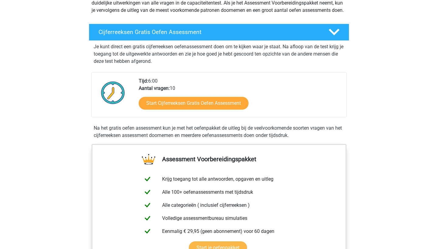
scroll to position [82, 0]
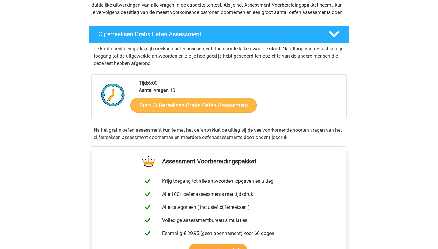
click at [159, 108] on link "Start Cijferreeksen Gratis Oefen Assessment" at bounding box center [193, 105] width 126 height 15
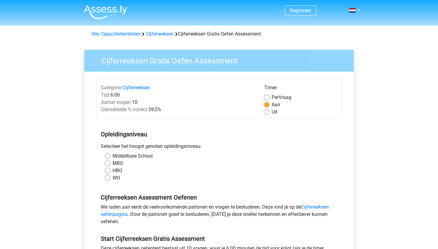
click at [119, 164] on label "MBO" at bounding box center [117, 163] width 11 height 7
click at [110, 164] on input "MBO" at bounding box center [107, 163] width 5 height 6
radio input "true"
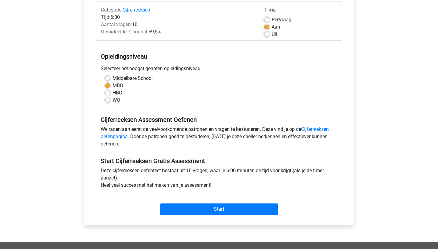
scroll to position [76, 0]
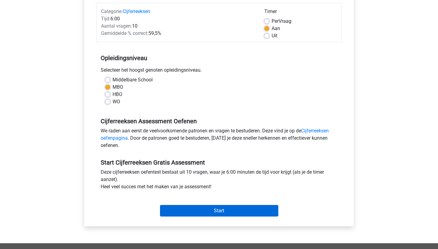
click at [222, 206] on input "Start" at bounding box center [219, 211] width 118 height 12
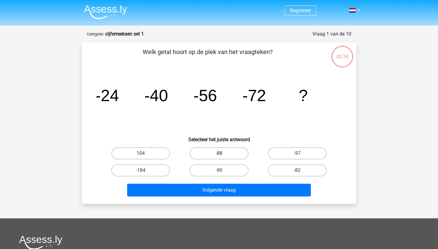
click at [235, 151] on label "-88" at bounding box center [218, 153] width 59 height 12
click at [223, 154] on input "-88" at bounding box center [221, 156] width 4 height 4
radio input "true"
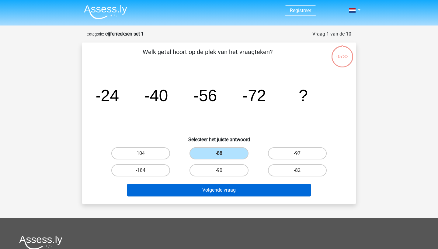
click at [227, 188] on button "Volgende vraag" at bounding box center [219, 190] width 184 height 13
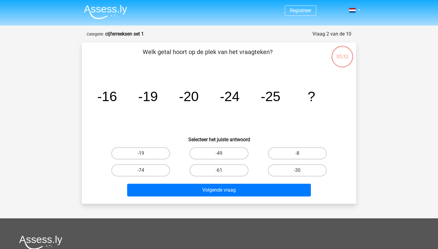
scroll to position [30, 0]
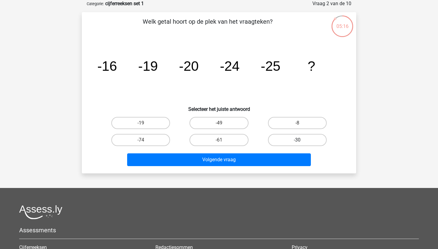
click at [288, 140] on label "-30" at bounding box center [297, 140] width 59 height 12
click at [297, 140] on input "-30" at bounding box center [299, 142] width 4 height 4
radio input "true"
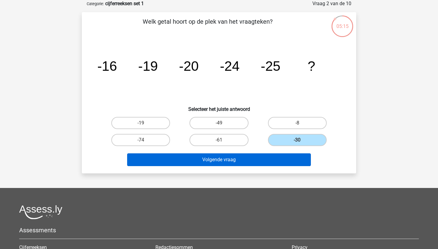
click at [257, 163] on button "Volgende vraag" at bounding box center [219, 160] width 184 height 13
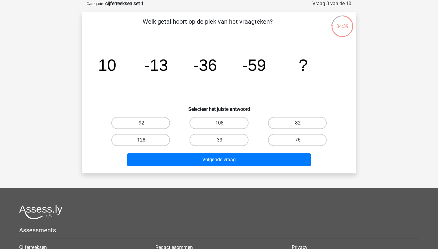
click at [306, 119] on label "-82" at bounding box center [297, 123] width 59 height 12
click at [301, 123] on input "-82" at bounding box center [299, 125] width 4 height 4
radio input "true"
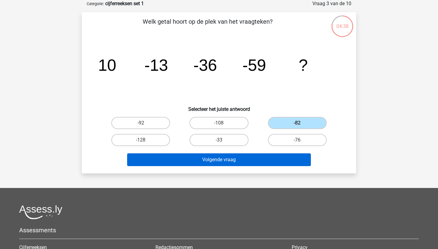
click at [254, 157] on button "Volgende vraag" at bounding box center [219, 160] width 184 height 13
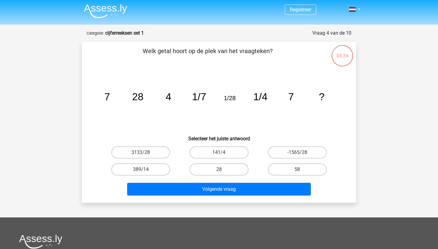
scroll to position [0, 0]
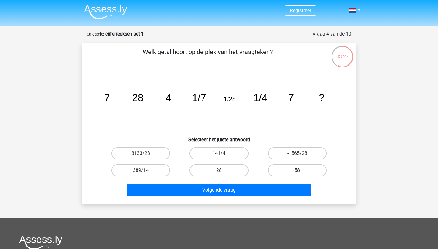
click at [278, 171] on label "58" at bounding box center [297, 170] width 59 height 12
click at [297, 171] on input "58" at bounding box center [299, 173] width 4 height 4
radio input "true"
click at [236, 169] on label "28" at bounding box center [218, 170] width 59 height 12
click at [223, 171] on input "28" at bounding box center [221, 173] width 4 height 4
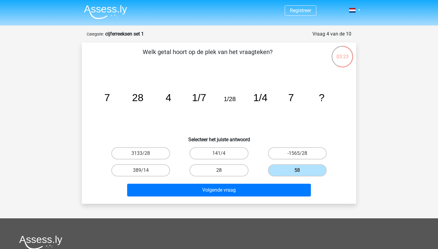
radio input "true"
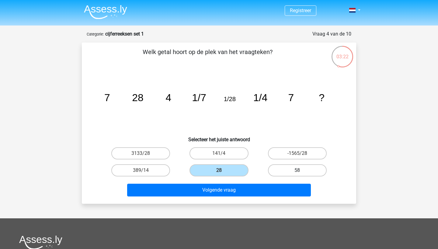
click at [290, 170] on label "58" at bounding box center [297, 170] width 59 height 12
click at [297, 171] on input "58" at bounding box center [299, 173] width 4 height 4
radio input "true"
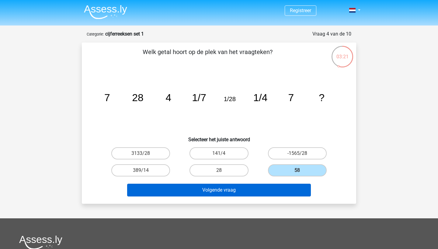
click at [260, 196] on button "Volgende vraag" at bounding box center [219, 190] width 184 height 13
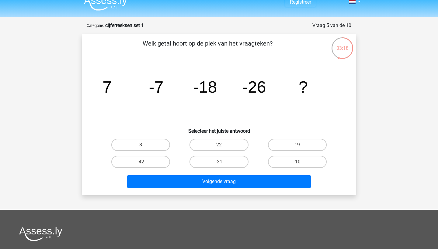
scroll to position [1, 0]
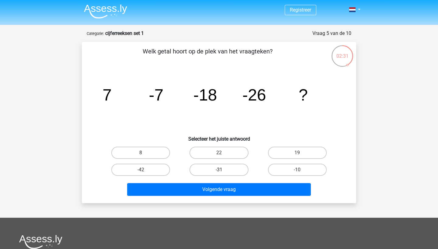
click at [225, 169] on label "-31" at bounding box center [218, 170] width 59 height 12
click at [223, 170] on input "-31" at bounding box center [221, 172] width 4 height 4
radio input "true"
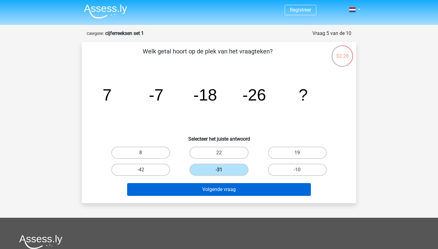
click at [226, 192] on button "Volgende vraag" at bounding box center [219, 189] width 184 height 13
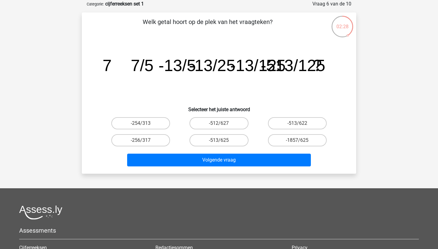
scroll to position [30, 0]
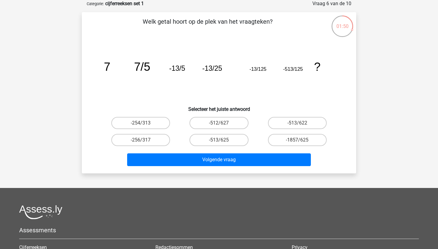
click at [221, 133] on div "-513/625" at bounding box center [219, 140] width 78 height 17
click at [219, 137] on label "-513/625" at bounding box center [218, 140] width 59 height 12
click at [219, 140] on input "-513/625" at bounding box center [221, 142] width 4 height 4
radio input "true"
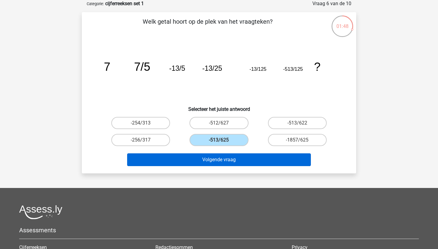
click at [223, 157] on button "Volgende vraag" at bounding box center [219, 160] width 184 height 13
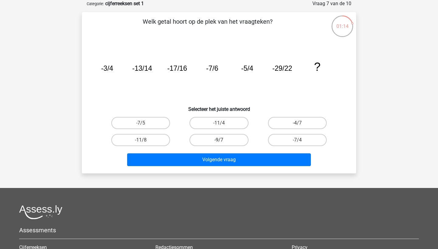
click at [244, 138] on label "-9/7" at bounding box center [218, 140] width 59 height 12
click at [223, 140] on input "-9/7" at bounding box center [221, 142] width 4 height 4
radio input "true"
click at [153, 140] on label "-11/8" at bounding box center [140, 140] width 59 height 12
click at [145, 140] on input "-11/8" at bounding box center [143, 142] width 4 height 4
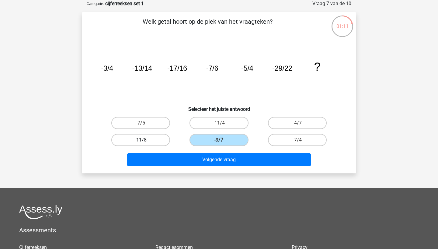
radio input "true"
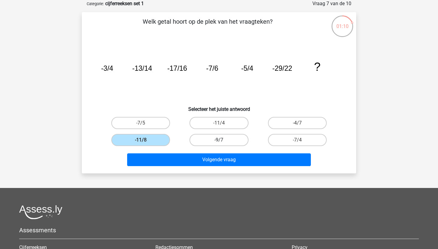
click at [208, 142] on label "-9/7" at bounding box center [218, 140] width 59 height 12
click at [219, 142] on input "-9/7" at bounding box center [221, 142] width 4 height 4
radio input "true"
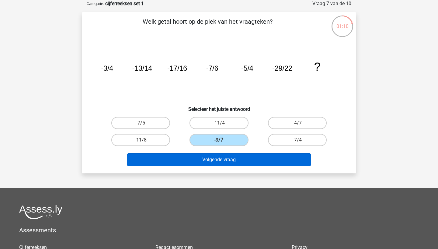
click at [218, 162] on button "Volgende vraag" at bounding box center [219, 160] width 184 height 13
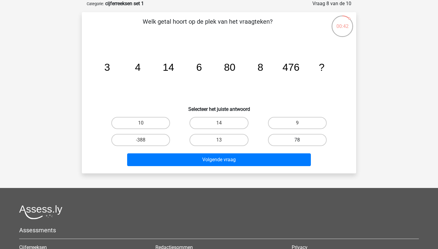
click at [283, 139] on label "78" at bounding box center [297, 140] width 59 height 12
click at [297, 140] on input "78" at bounding box center [299, 142] width 4 height 4
radio input "true"
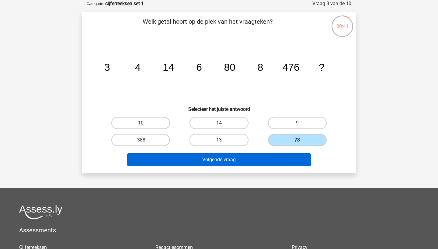
click at [261, 160] on button "Volgende vraag" at bounding box center [219, 160] width 184 height 13
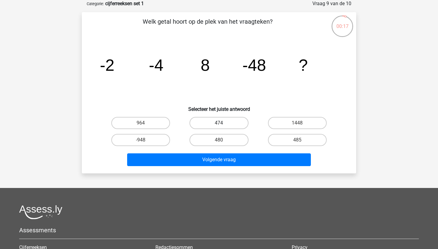
click at [245, 127] on label "474" at bounding box center [218, 123] width 59 height 12
click at [223, 127] on input "474" at bounding box center [221, 125] width 4 height 4
radio input "true"
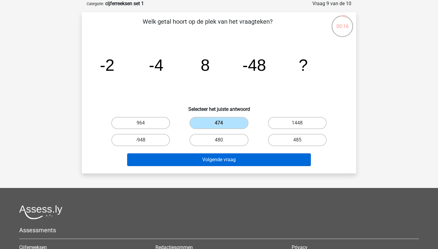
click at [261, 162] on button "Volgende vraag" at bounding box center [219, 160] width 184 height 13
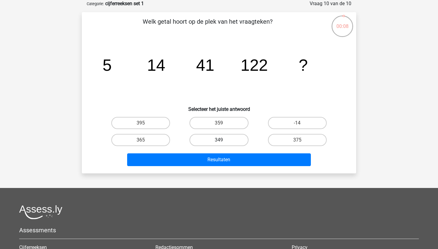
click at [220, 146] on label "349" at bounding box center [218, 140] width 59 height 12
click at [220, 144] on input "349" at bounding box center [221, 142] width 4 height 4
radio input "true"
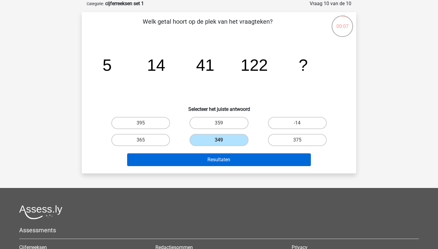
click at [221, 160] on button "Resultaten" at bounding box center [219, 160] width 184 height 13
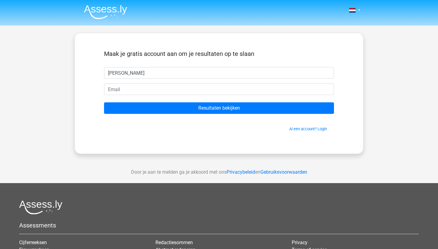
type input "[PERSON_NAME]"
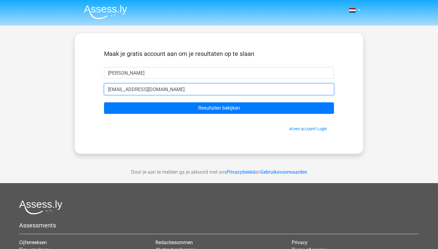
type input "[EMAIL_ADDRESS][DOMAIN_NAME]"
click at [219, 108] on input "Resultaten bekijken" at bounding box center [219, 108] width 230 height 12
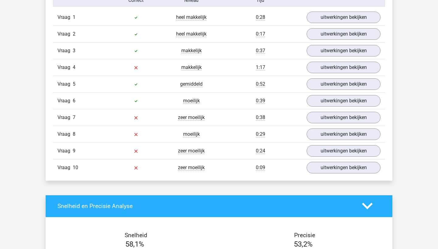
scroll to position [512, 0]
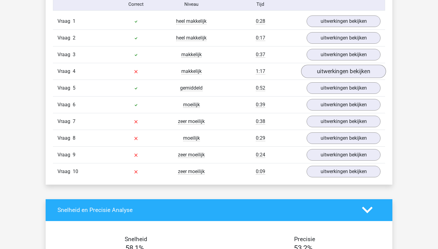
click at [323, 67] on link "uitwerkingen bekijken" at bounding box center [343, 71] width 85 height 13
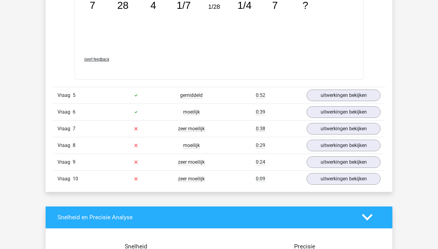
scroll to position [825, 0]
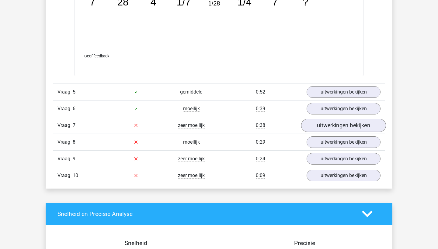
click at [330, 127] on link "uitwerkingen bekijken" at bounding box center [343, 125] width 85 height 13
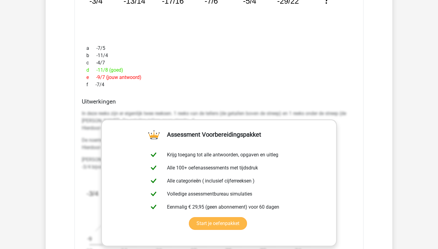
scroll to position [1003, 0]
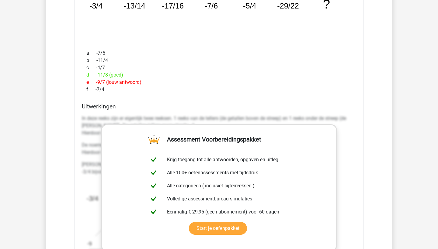
click at [203, 104] on h4 "Uitwerkingen" at bounding box center [219, 106] width 274 height 7
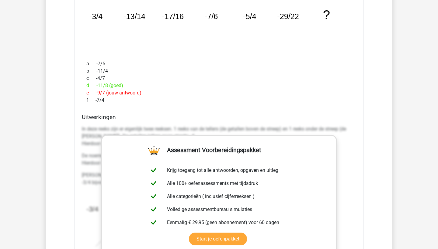
scroll to position [992, 0]
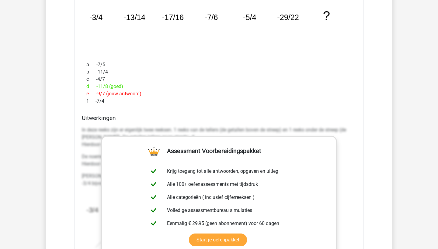
click at [192, 131] on p "In deze reeks zijn er eigenlijk twee reeksen. 1 reeks van de tellers (de getall…" at bounding box center [219, 137] width 274 height 22
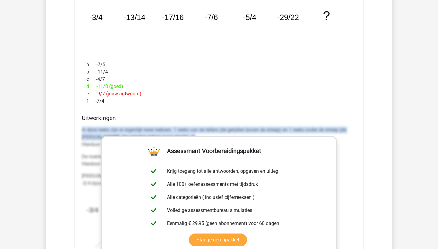
click at [192, 131] on p "In deze reeks zijn er eigenlijk twee reeksen. 1 reeks van de tellers (de getall…" at bounding box center [219, 137] width 274 height 22
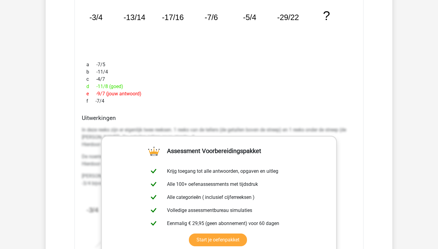
click at [221, 104] on div "f -7/4" at bounding box center [219, 101] width 274 height 7
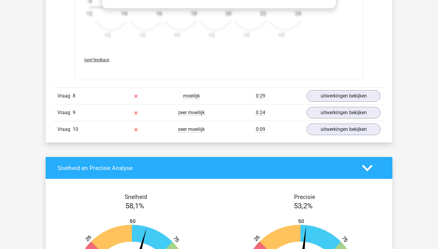
scroll to position [1245, 0]
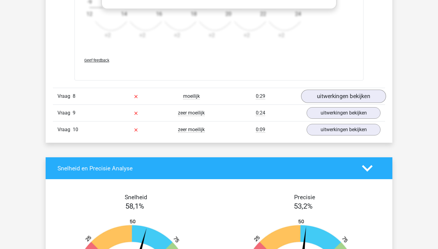
click at [316, 94] on link "uitwerkingen bekijken" at bounding box center [343, 96] width 85 height 13
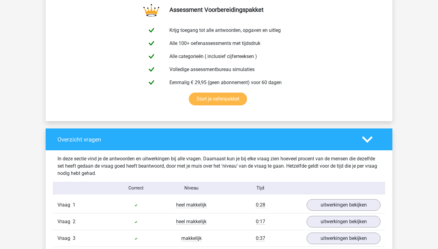
scroll to position [349, 0]
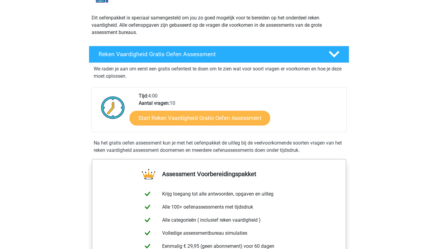
scroll to position [66, 0]
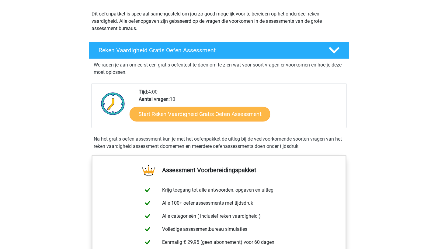
click at [234, 112] on link "Start Reken Vaardigheid Gratis Oefen Assessment" at bounding box center [200, 114] width 140 height 15
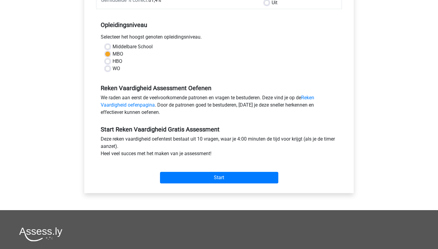
scroll to position [188, 0]
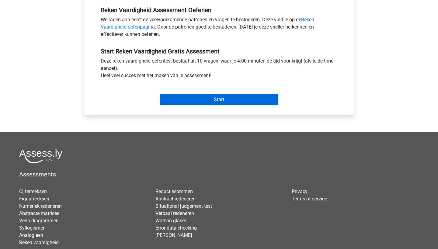
click at [213, 99] on input "Start" at bounding box center [219, 100] width 118 height 12
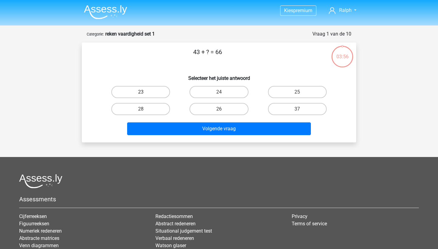
click at [157, 88] on label "23" at bounding box center [140, 92] width 59 height 12
click at [145, 92] on input "23" at bounding box center [143, 94] width 4 height 4
radio input "true"
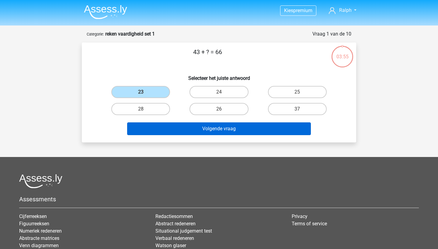
click at [184, 124] on button "Volgende vraag" at bounding box center [219, 129] width 184 height 13
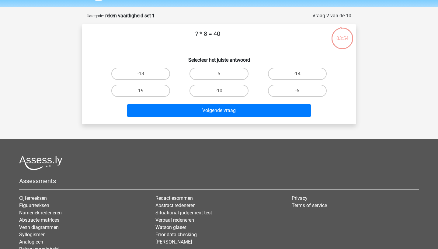
scroll to position [7, 0]
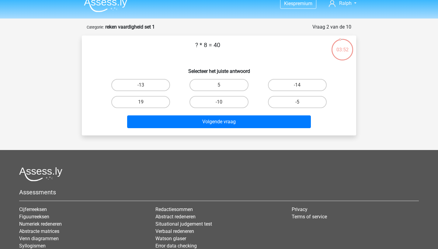
click at [222, 86] on input "5" at bounding box center [221, 87] width 4 height 4
radio input "true"
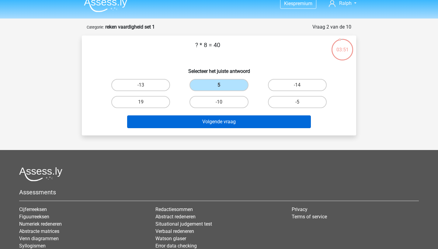
click at [223, 122] on button "Volgende vraag" at bounding box center [219, 122] width 184 height 13
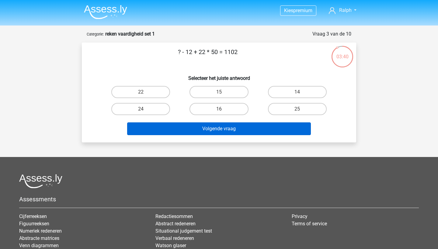
scroll to position [0, 0]
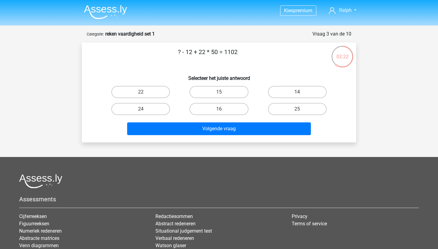
click at [289, 91] on label "14" at bounding box center [297, 92] width 59 height 12
click at [297, 92] on input "14" at bounding box center [299, 94] width 4 height 4
radio input "true"
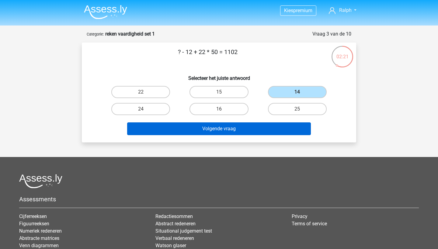
click at [261, 129] on button "Volgende vraag" at bounding box center [219, 129] width 184 height 13
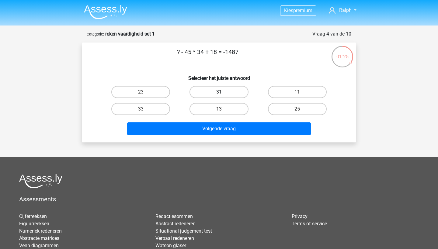
click at [219, 90] on label "31" at bounding box center [218, 92] width 59 height 12
click at [219, 92] on input "31" at bounding box center [221, 94] width 4 height 4
radio input "true"
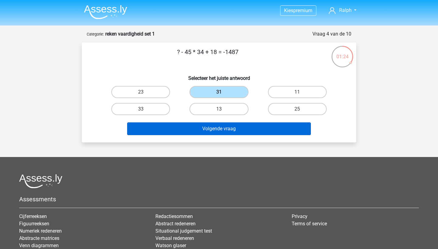
click at [214, 129] on button "Volgende vraag" at bounding box center [219, 129] width 184 height 13
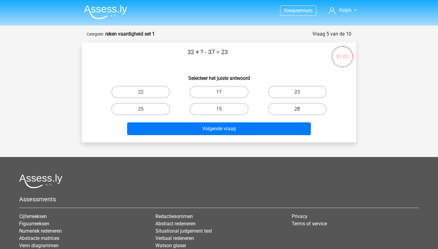
click at [281, 107] on label "28" at bounding box center [297, 109] width 59 height 12
click at [297, 109] on input "28" at bounding box center [299, 111] width 4 height 4
radio input "true"
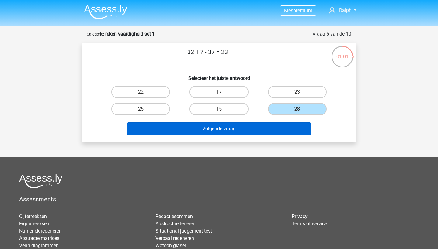
click at [262, 130] on button "Volgende vraag" at bounding box center [219, 129] width 184 height 13
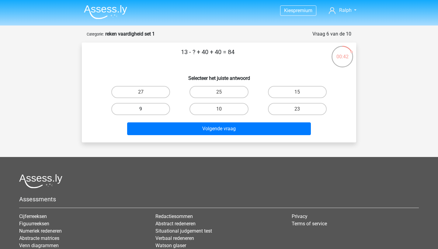
click at [146, 106] on label "9" at bounding box center [140, 109] width 59 height 12
click at [145, 109] on input "9" at bounding box center [143, 111] width 4 height 4
radio input "true"
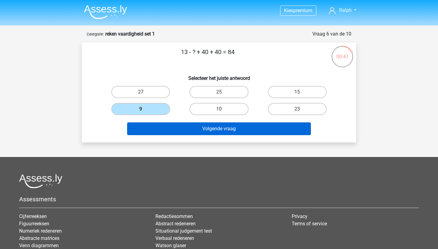
click at [180, 126] on button "Volgende vraag" at bounding box center [219, 129] width 184 height 13
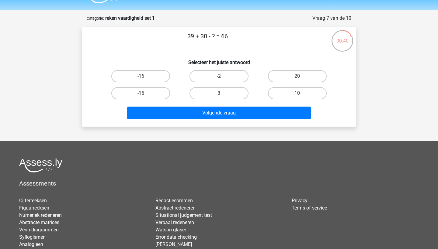
scroll to position [14, 0]
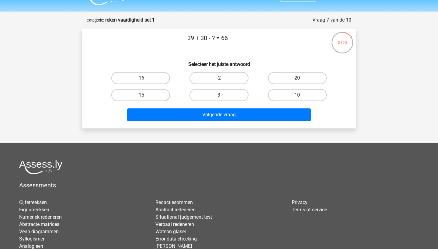
click at [227, 96] on label "3" at bounding box center [218, 95] width 59 height 12
click at [223, 96] on input "3" at bounding box center [221, 97] width 4 height 4
radio input "true"
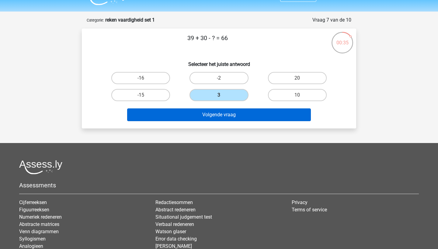
click at [234, 114] on button "Volgende vraag" at bounding box center [219, 115] width 184 height 13
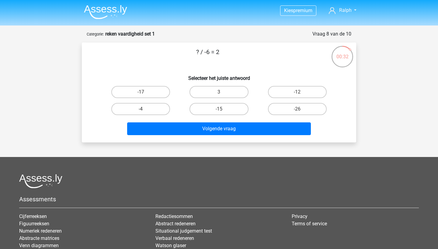
scroll to position [0, 0]
click at [231, 93] on label "3" at bounding box center [218, 92] width 59 height 12
click at [223, 93] on input "3" at bounding box center [221, 94] width 4 height 4
radio input "true"
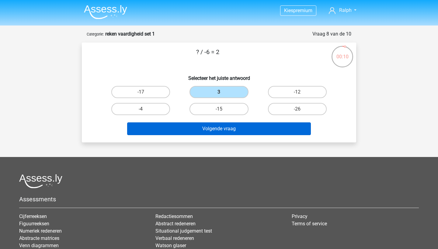
click at [223, 126] on button "Volgende vraag" at bounding box center [219, 129] width 184 height 13
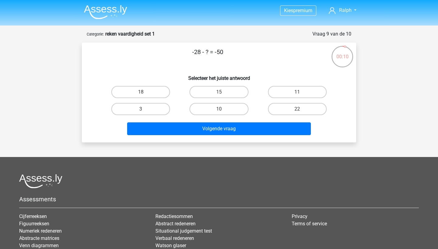
scroll to position [30, 0]
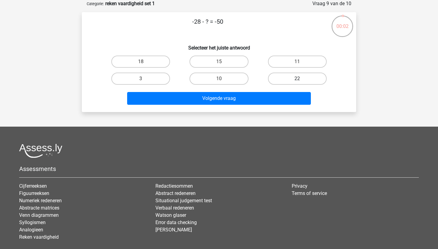
click at [288, 76] on label "22" at bounding box center [297, 79] width 59 height 12
click at [297, 79] on input "22" at bounding box center [299, 81] width 4 height 4
radio input "true"
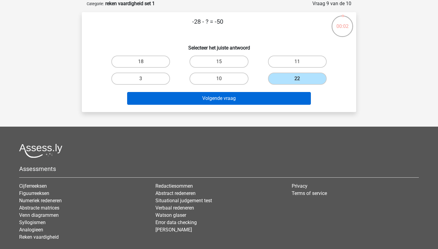
click at [269, 102] on button "Volgende vraag" at bounding box center [219, 98] width 184 height 13
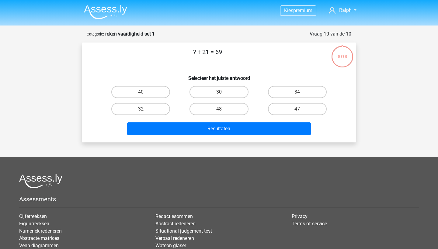
scroll to position [30, 0]
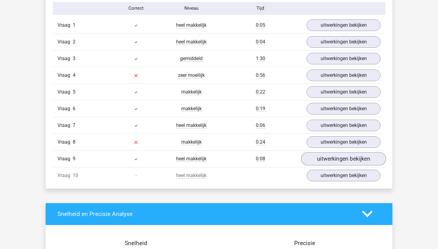
scroll to position [508, 0]
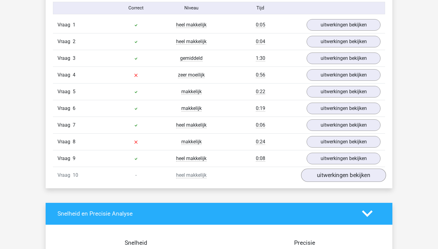
click at [336, 180] on link "uitwerkingen bekijken" at bounding box center [343, 175] width 85 height 13
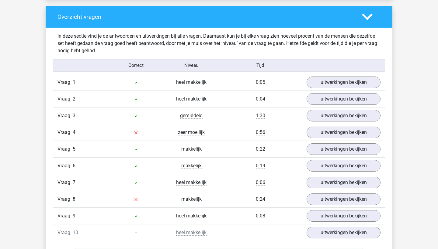
scroll to position [452, 0]
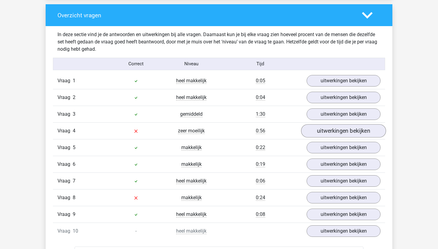
click at [318, 134] on link "uitwerkingen bekijken" at bounding box center [343, 130] width 85 height 13
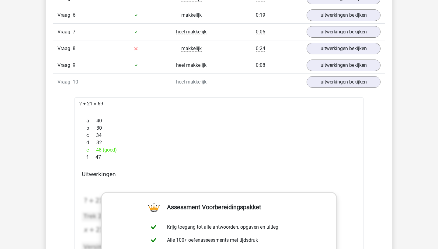
scroll to position [882, 0]
click at [313, 47] on link "uitwerkingen bekijken" at bounding box center [343, 48] width 85 height 13
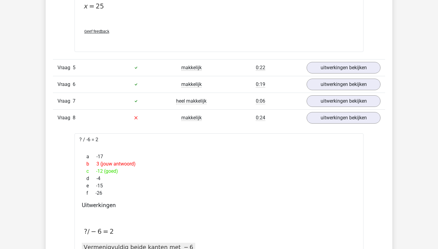
scroll to position [825, 0]
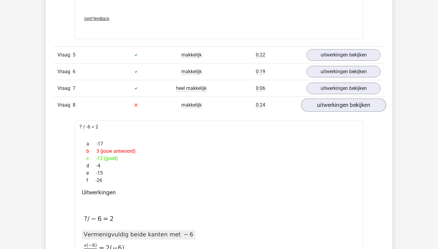
click at [319, 107] on link "uitwerkingen bekijken" at bounding box center [343, 105] width 85 height 13
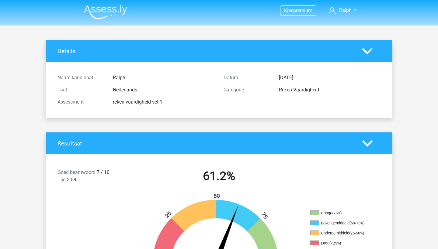
scroll to position [0, 0]
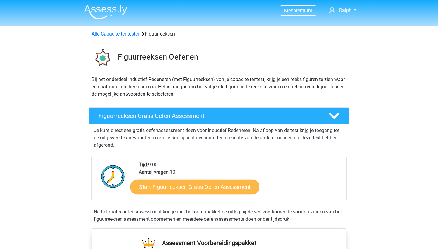
click at [194, 191] on link "Start Figuurreeksen Gratis Oefen Assessment" at bounding box center [194, 187] width 129 height 15
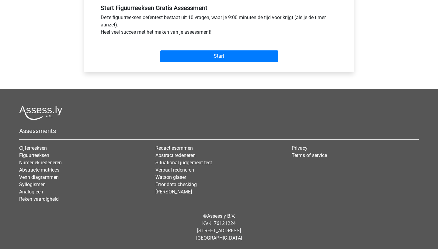
scroll to position [231, 0]
click at [222, 51] on input "Start" at bounding box center [219, 56] width 118 height 12
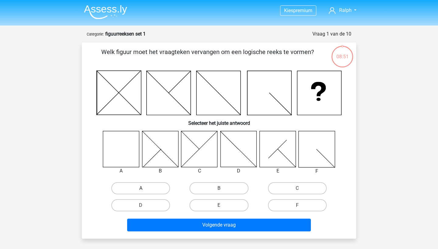
click at [137, 189] on label "A" at bounding box center [140, 188] width 59 height 12
click at [141, 189] on input "A" at bounding box center [143, 191] width 4 height 4
radio input "true"
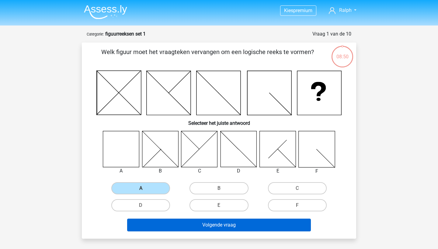
click at [168, 225] on button "Volgende vraag" at bounding box center [219, 225] width 184 height 13
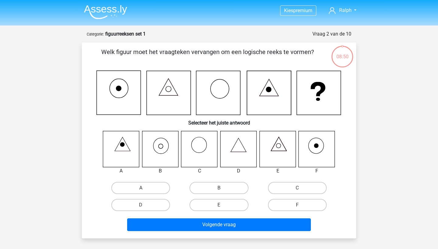
scroll to position [30, 0]
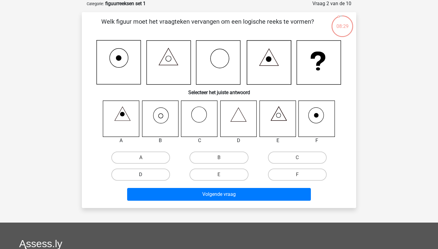
click at [137, 177] on label "D" at bounding box center [140, 175] width 59 height 12
click at [141, 177] on input "D" at bounding box center [143, 177] width 4 height 4
radio input "true"
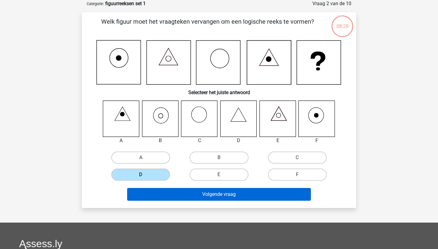
click at [202, 196] on button "Volgende vraag" at bounding box center [219, 194] width 184 height 13
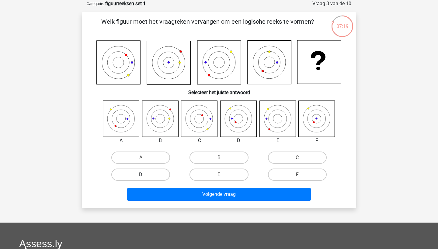
click at [162, 174] on label "D" at bounding box center [140, 175] width 59 height 12
click at [145, 175] on input "D" at bounding box center [143, 177] width 4 height 4
radio input "true"
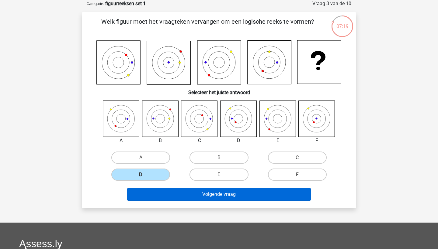
click at [195, 197] on button "Volgende vraag" at bounding box center [219, 194] width 184 height 13
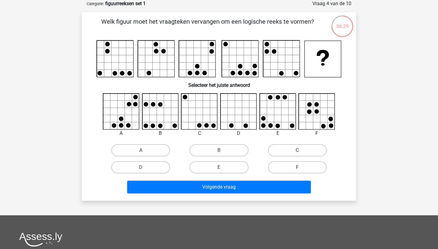
click at [281, 162] on label "F" at bounding box center [297, 167] width 59 height 12
click at [297, 168] on input "F" at bounding box center [299, 170] width 4 height 4
radio input "true"
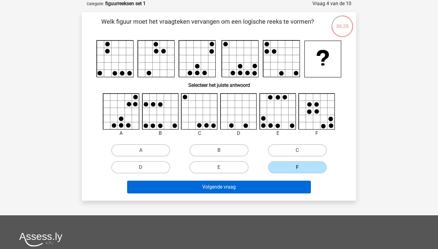
click at [262, 188] on button "Volgende vraag" at bounding box center [219, 187] width 184 height 13
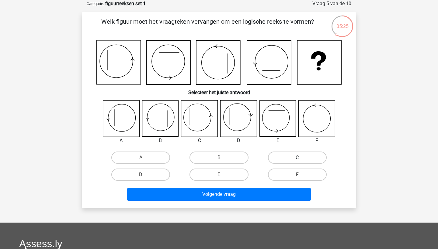
click at [295, 162] on label "C" at bounding box center [297, 158] width 59 height 12
click at [297, 162] on input "C" at bounding box center [299, 160] width 4 height 4
radio input "true"
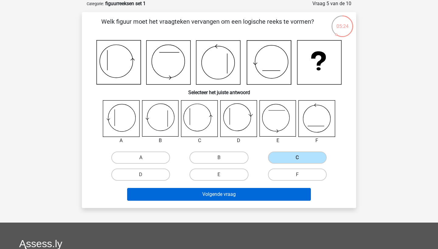
click at [266, 195] on button "Volgende vraag" at bounding box center [219, 194] width 184 height 13
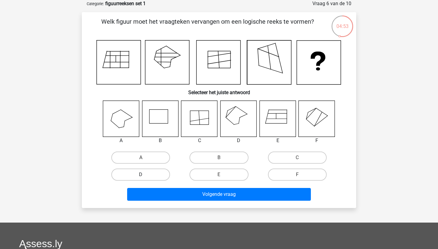
click at [163, 172] on label "D" at bounding box center [140, 175] width 59 height 12
click at [145, 175] on input "D" at bounding box center [143, 177] width 4 height 4
radio input "true"
click at [192, 202] on div "Volgende vraag" at bounding box center [219, 195] width 235 height 15
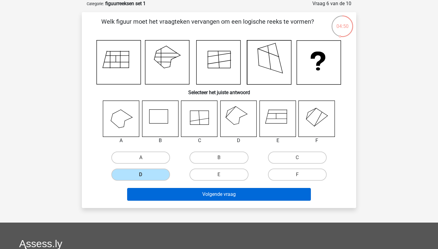
click at [196, 196] on button "Volgende vraag" at bounding box center [219, 194] width 184 height 13
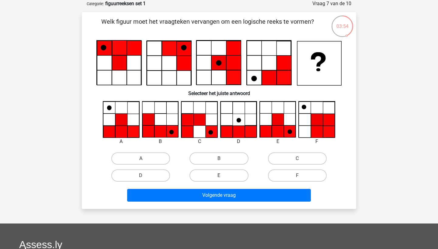
click at [217, 178] on label "E" at bounding box center [218, 176] width 59 height 12
click at [219, 178] on input "E" at bounding box center [221, 178] width 4 height 4
radio input "true"
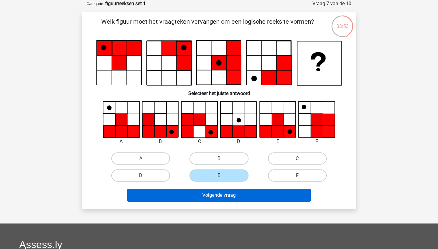
click at [218, 199] on button "Volgende vraag" at bounding box center [219, 195] width 184 height 13
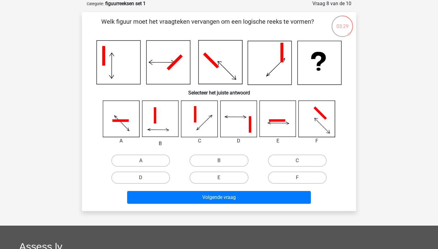
click at [306, 105] on icon at bounding box center [317, 119] width 36 height 36
click at [206, 157] on label "B" at bounding box center [218, 161] width 59 height 12
click at [219, 161] on input "B" at bounding box center [221, 163] width 4 height 4
radio input "true"
click at [242, 177] on label "E" at bounding box center [218, 178] width 59 height 12
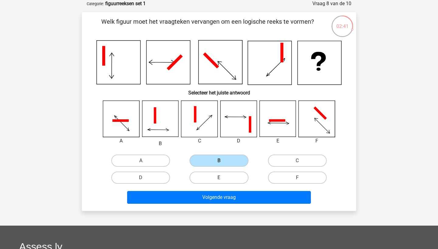
click at [223, 178] on input "E" at bounding box center [221, 180] width 4 height 4
radio input "true"
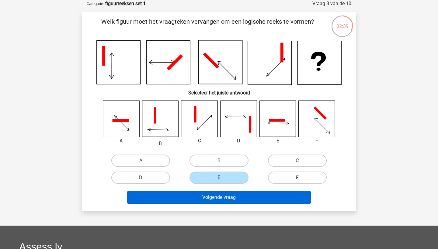
click at [239, 193] on button "Volgende vraag" at bounding box center [219, 197] width 184 height 13
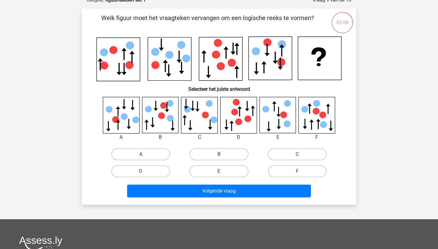
scroll to position [35, 0]
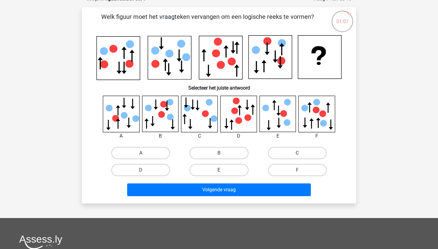
click at [215, 170] on label "E" at bounding box center [218, 170] width 59 height 12
click at [219, 170] on input "E" at bounding box center [221, 172] width 4 height 4
radio input "true"
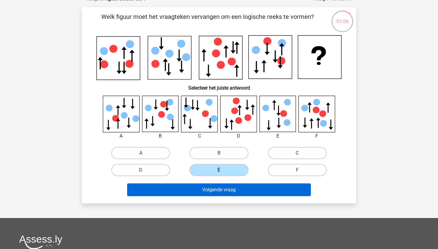
click at [213, 191] on button "Volgende vraag" at bounding box center [219, 190] width 184 height 13
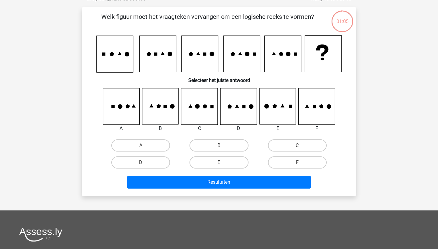
scroll to position [30, 0]
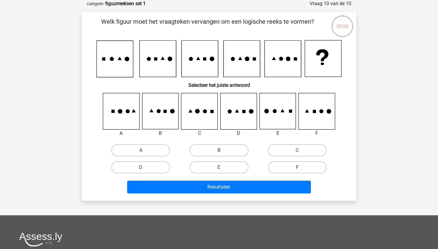
click at [298, 166] on label "F" at bounding box center [297, 167] width 59 height 12
click at [298, 168] on input "F" at bounding box center [299, 170] width 4 height 4
radio input "true"
click at [279, 197] on div "Welk figuur moet het vraagteken vervangen om een logische reeks te vormen? Sele…" at bounding box center [219, 106] width 274 height 189
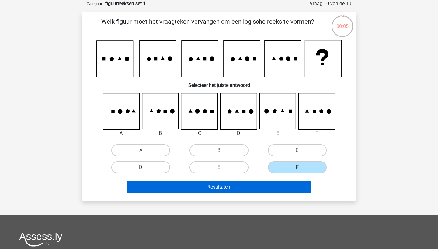
click at [280, 190] on button "Resultaten" at bounding box center [219, 187] width 184 height 13
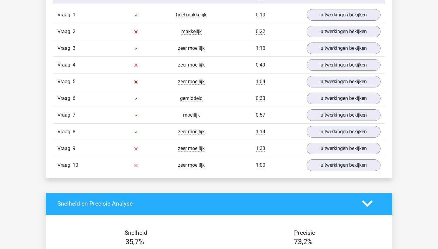
scroll to position [515, 0]
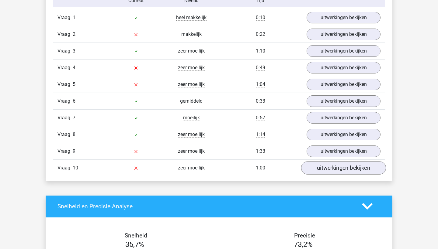
click at [321, 167] on link "uitwerkingen bekijken" at bounding box center [343, 167] width 85 height 13
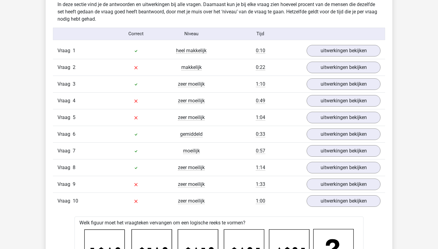
scroll to position [477, 0]
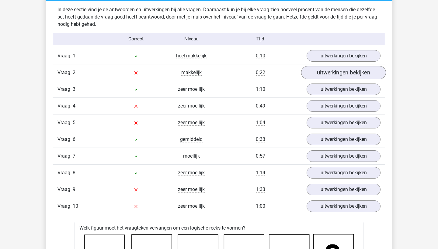
click at [318, 71] on link "uitwerkingen bekijken" at bounding box center [343, 72] width 85 height 13
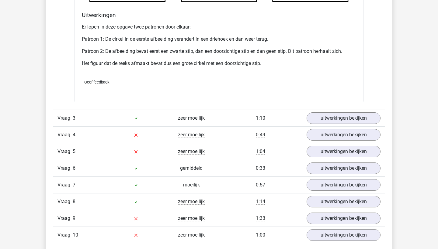
scroll to position [833, 0]
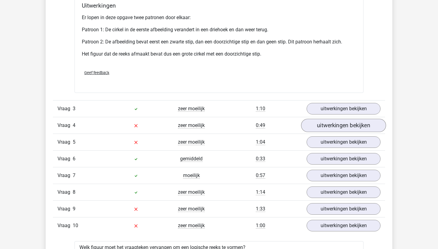
click at [324, 130] on link "uitwerkingen bekijken" at bounding box center [343, 125] width 85 height 13
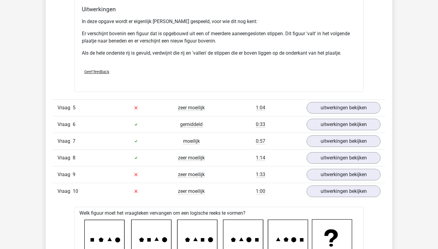
scroll to position [1231, 0]
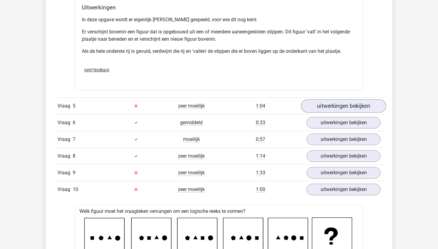
click at [325, 102] on link "uitwerkingen bekijken" at bounding box center [343, 105] width 85 height 13
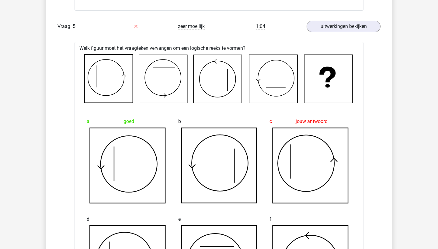
scroll to position [1310, 0]
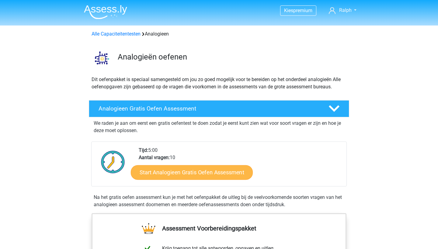
click at [172, 168] on link "Start Analogieen Gratis Oefen Assessment" at bounding box center [192, 172] width 122 height 15
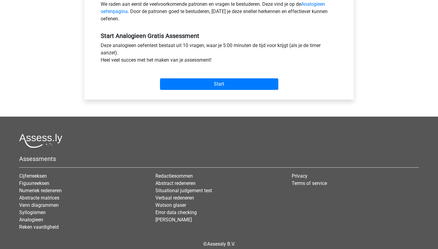
scroll to position [206, 0]
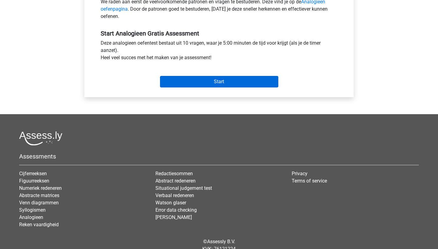
click at [211, 84] on input "Start" at bounding box center [219, 82] width 118 height 12
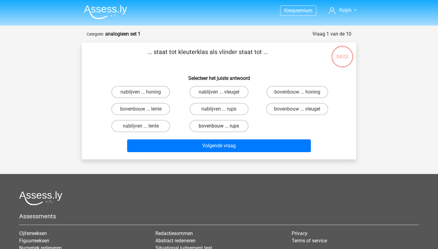
click at [225, 123] on label "bovenbouw ... rups" at bounding box center [218, 126] width 59 height 12
click at [223, 126] on input "bovenbouw ... rups" at bounding box center [221, 128] width 4 height 4
radio input "true"
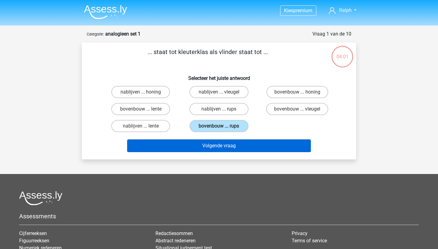
click at [224, 140] on button "Volgende vraag" at bounding box center [219, 146] width 184 height 13
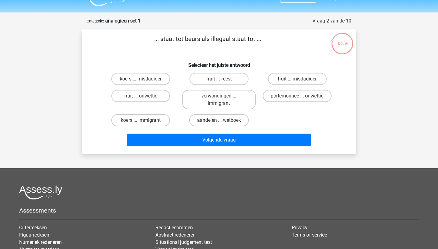
scroll to position [12, 0]
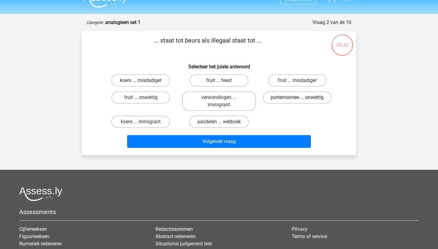
click at [311, 101] on label "portemonnee ... onwettig" at bounding box center [297, 98] width 69 height 12
click at [301, 101] on input "portemonnee ... onwettig" at bounding box center [299, 100] width 4 height 4
radio input "true"
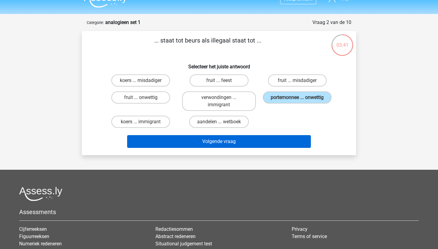
click at [279, 139] on button "Volgende vraag" at bounding box center [219, 141] width 184 height 13
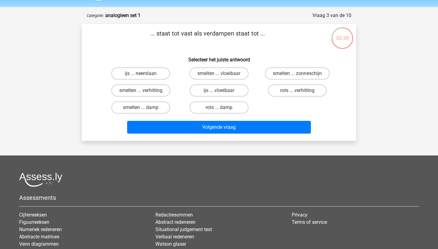
scroll to position [18, 0]
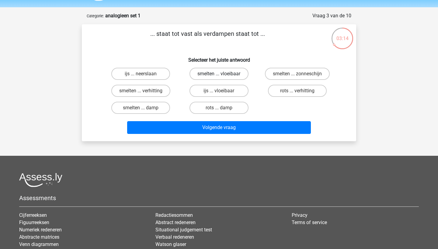
click at [230, 74] on label "smelten ... vloeibaar" at bounding box center [218, 74] width 59 height 12
click at [223, 74] on input "smelten ... vloeibaar" at bounding box center [221, 76] width 4 height 4
radio input "true"
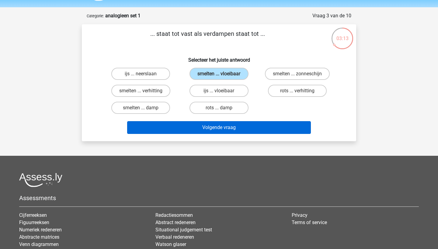
click at [233, 132] on button "Volgende vraag" at bounding box center [219, 127] width 184 height 13
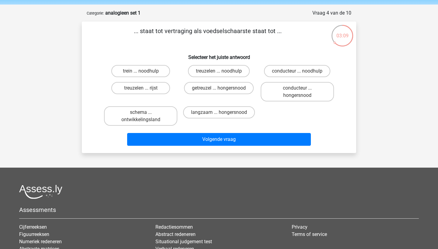
scroll to position [14, 0]
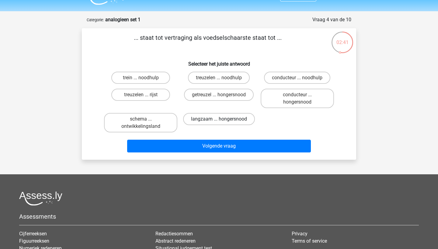
click at [209, 116] on label "langzaam ... hongersnood" at bounding box center [219, 119] width 72 height 12
click at [219, 119] on input "langzaam ... hongersnood" at bounding box center [221, 121] width 4 height 4
radio input "true"
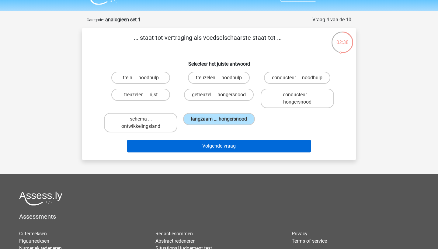
click at [211, 144] on button "Volgende vraag" at bounding box center [219, 146] width 184 height 13
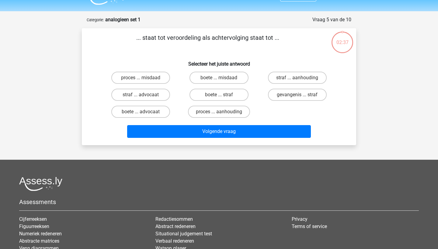
scroll to position [30, 0]
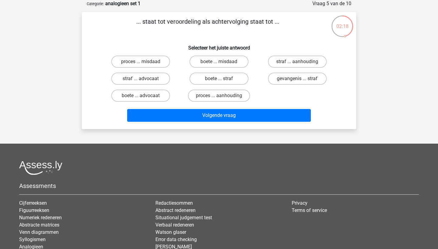
click at [283, 54] on div "straf ... aanhouding" at bounding box center [297, 61] width 78 height 17
click at [283, 56] on label "straf ... aanhouding" at bounding box center [297, 62] width 59 height 12
click at [297, 62] on input "straf ... aanhouding" at bounding box center [299, 64] width 4 height 4
radio input "true"
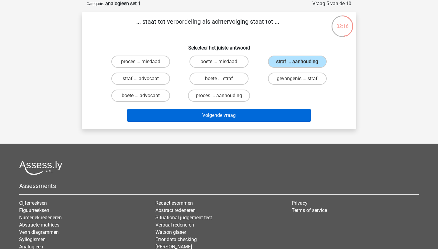
click at [265, 114] on button "Volgende vraag" at bounding box center [219, 115] width 184 height 13
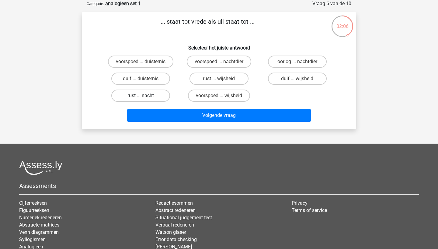
click at [154, 95] on label "rust ... nacht" at bounding box center [140, 96] width 59 height 12
click at [145, 96] on input "rust ... nacht" at bounding box center [143, 98] width 4 height 4
radio input "true"
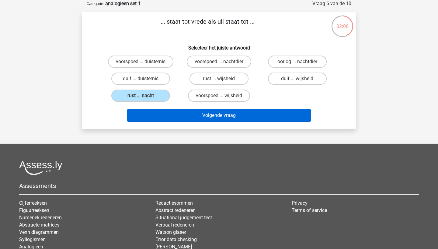
click at [181, 117] on button "Volgende vraag" at bounding box center [219, 115] width 184 height 13
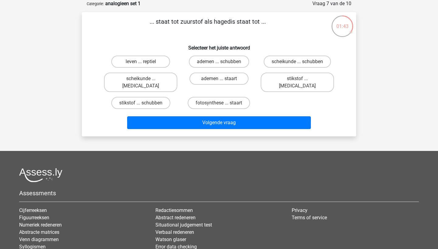
click at [222, 65] on input "ademen ... schubben" at bounding box center [221, 64] width 4 height 4
radio input "true"
click at [161, 59] on label "leven ... reptiel" at bounding box center [140, 62] width 59 height 12
click at [145, 62] on input "leven ... reptiel" at bounding box center [143, 64] width 4 height 4
radio input "true"
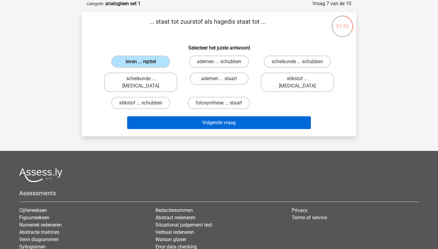
click at [205, 119] on button "Volgende vraag" at bounding box center [219, 122] width 184 height 13
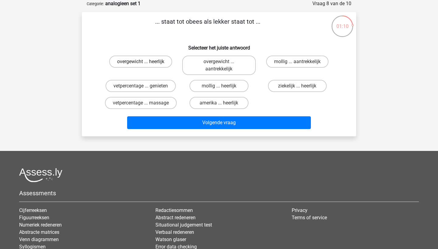
click at [150, 64] on label "overgewicht ... heerlijk" at bounding box center [140, 62] width 63 height 12
click at [145, 64] on input "overgewicht ... heerlijk" at bounding box center [143, 64] width 4 height 4
radio input "true"
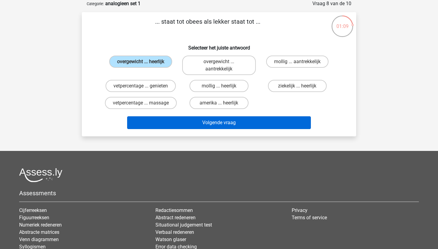
click at [192, 121] on button "Volgende vraag" at bounding box center [219, 122] width 184 height 13
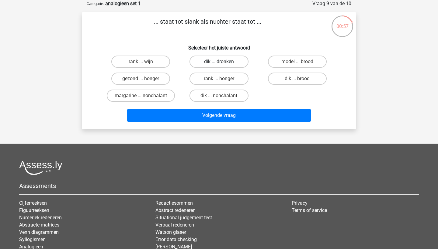
click at [230, 57] on label "dik ... dronken" at bounding box center [218, 62] width 59 height 12
click at [223, 62] on input "dik ... dronken" at bounding box center [221, 64] width 4 height 4
radio input "true"
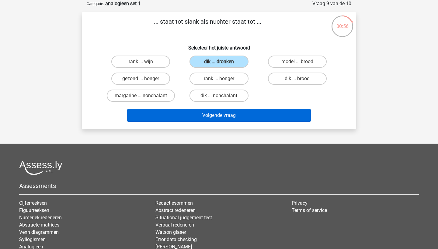
click at [238, 114] on button "Volgende vraag" at bounding box center [219, 115] width 184 height 13
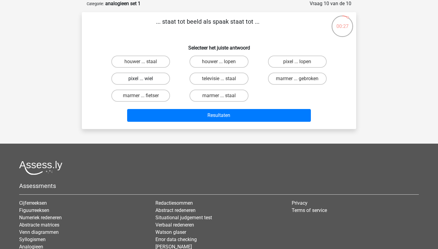
click at [158, 80] on label "pixel ... wiel" at bounding box center [140, 79] width 59 height 12
click at [145, 80] on input "pixel ... wiel" at bounding box center [143, 81] width 4 height 4
radio input "true"
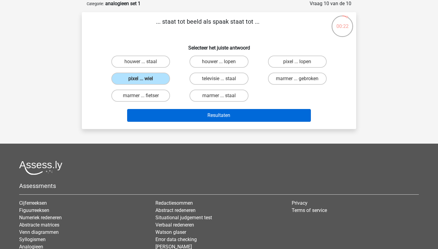
click at [204, 109] on button "Resultaten" at bounding box center [219, 115] width 184 height 13
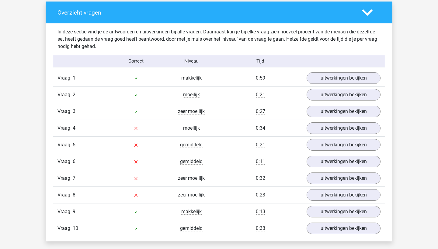
scroll to position [488, 0]
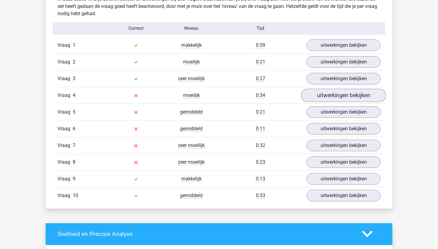
click at [312, 93] on link "uitwerkingen bekijken" at bounding box center [343, 95] width 85 height 13
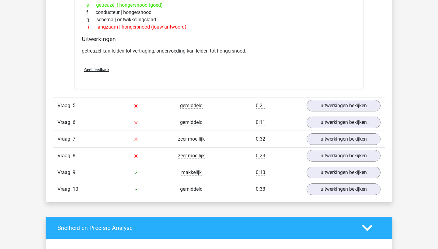
scroll to position [660, 0]
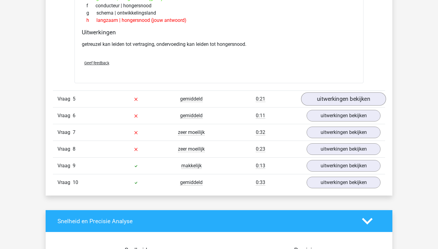
click at [308, 95] on link "uitwerkingen bekijken" at bounding box center [343, 98] width 85 height 13
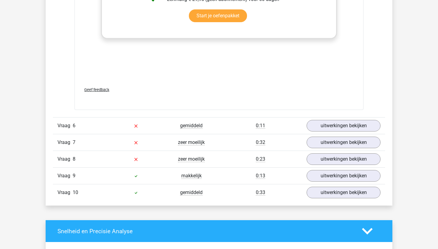
scroll to position [985, 0]
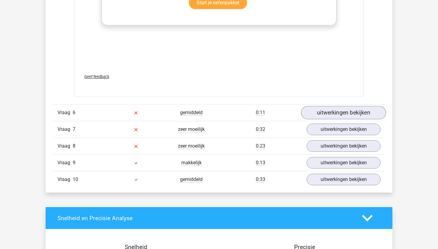
click at [328, 109] on link "uitwerkingen bekijken" at bounding box center [343, 112] width 85 height 13
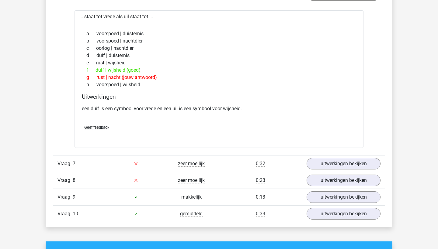
scroll to position [1110, 0]
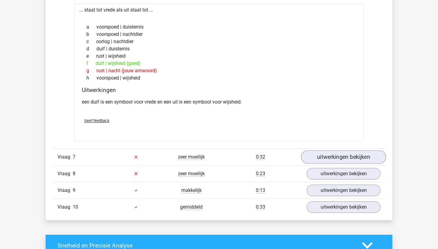
click at [325, 154] on link "uitwerkingen bekijken" at bounding box center [343, 157] width 85 height 13
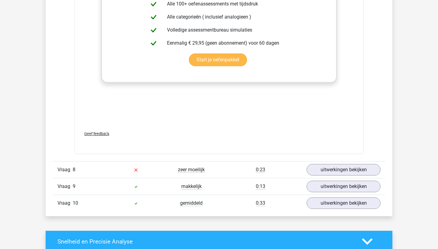
scroll to position [1436, 0]
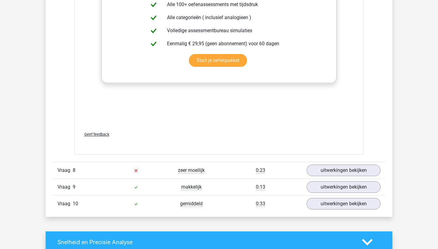
click at [322, 163] on div "Vraag 8 zeer moeilijk 0:23 uitwerkingen bekijken" at bounding box center [219, 170] width 332 height 17
click at [323, 168] on link "uitwerkingen bekijken" at bounding box center [343, 170] width 85 height 13
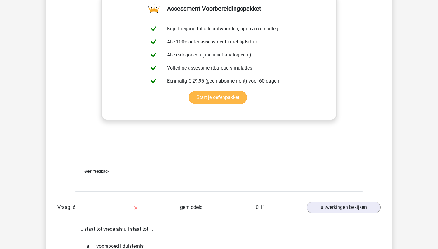
scroll to position [883, 0]
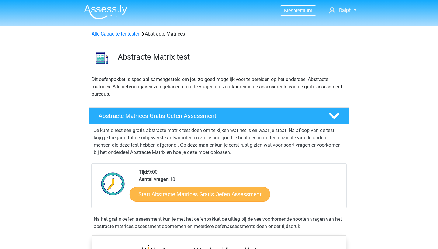
click at [196, 200] on link "Start Abstracte Matrices Gratis Oefen Assessment" at bounding box center [200, 194] width 140 height 15
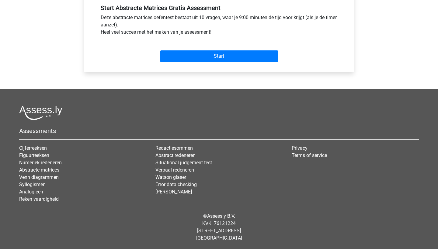
scroll to position [231, 0]
click at [242, 56] on input "Start" at bounding box center [219, 56] width 118 height 12
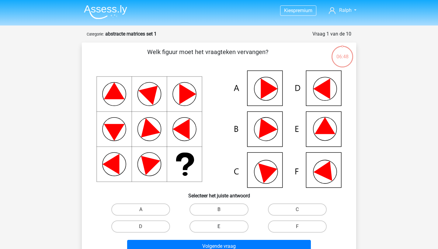
click at [230, 231] on label "E" at bounding box center [218, 227] width 59 height 12
click at [223, 231] on input "E" at bounding box center [221, 229] width 4 height 4
radio input "true"
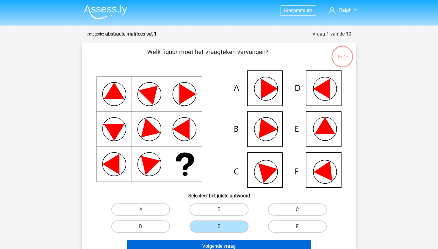
click at [240, 249] on button "Volgende vraag" at bounding box center [219, 246] width 184 height 13
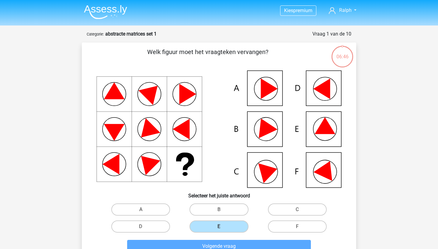
scroll to position [30, 0]
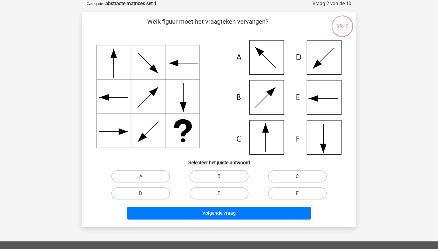
click at [292, 174] on label "C" at bounding box center [297, 177] width 59 height 12
click at [297, 177] on input "C" at bounding box center [299, 179] width 4 height 4
radio input "true"
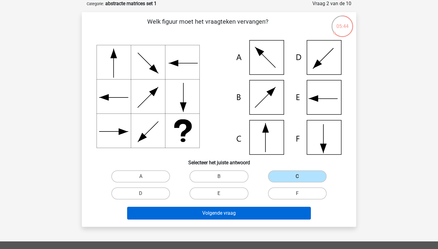
click at [247, 208] on button "Volgende vraag" at bounding box center [219, 213] width 184 height 13
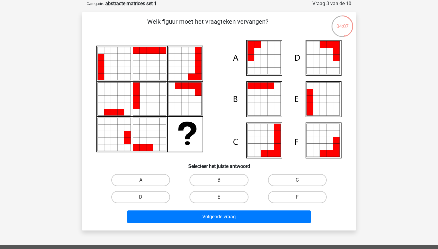
click at [155, 187] on div "A" at bounding box center [141, 180] width 78 height 17
click at [160, 178] on label "A" at bounding box center [140, 180] width 59 height 12
click at [145, 180] on input "A" at bounding box center [143, 182] width 4 height 4
radio input "true"
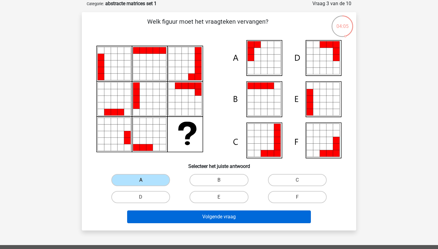
click at [208, 223] on button "Volgende vraag" at bounding box center [219, 217] width 184 height 13
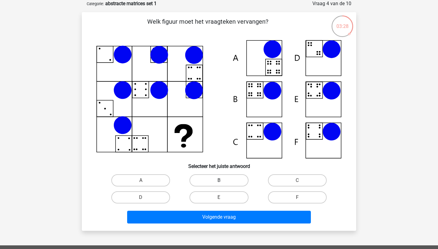
click at [228, 182] on label "B" at bounding box center [218, 181] width 59 height 12
click at [223, 182] on input "B" at bounding box center [221, 183] width 4 height 4
radio input "true"
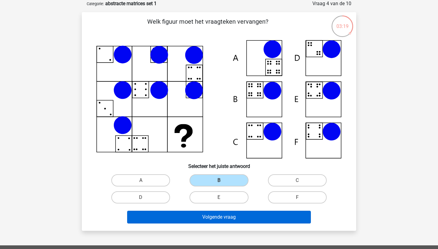
click at [233, 213] on button "Volgende vraag" at bounding box center [219, 217] width 184 height 13
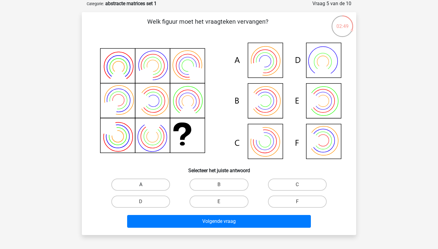
click at [154, 186] on label "A" at bounding box center [140, 185] width 59 height 12
click at [145, 186] on input "A" at bounding box center [143, 187] width 4 height 4
radio input "true"
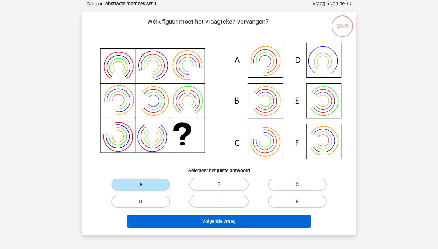
click at [176, 219] on button "Volgende vraag" at bounding box center [219, 221] width 184 height 13
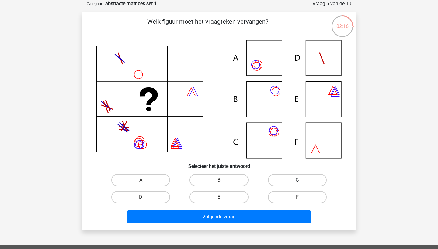
click at [302, 181] on label "C" at bounding box center [297, 180] width 59 height 12
click at [301, 181] on input "C" at bounding box center [299, 182] width 4 height 4
radio input "true"
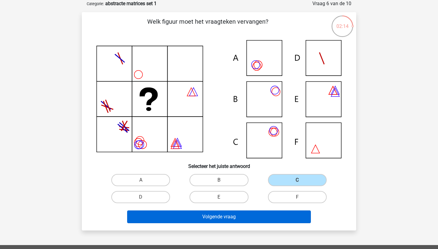
click at [243, 215] on button "Volgende vraag" at bounding box center [219, 217] width 184 height 13
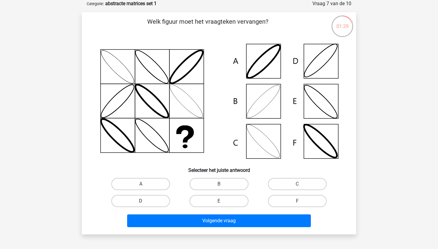
click at [163, 206] on label "D" at bounding box center [140, 201] width 59 height 12
click at [145, 205] on input "D" at bounding box center [143, 203] width 4 height 4
radio input "true"
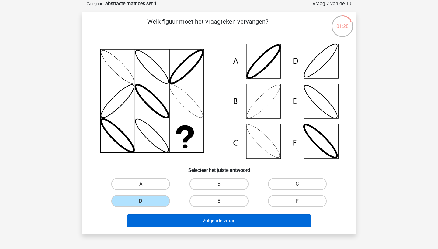
click at [189, 216] on button "Volgende vraag" at bounding box center [219, 221] width 184 height 13
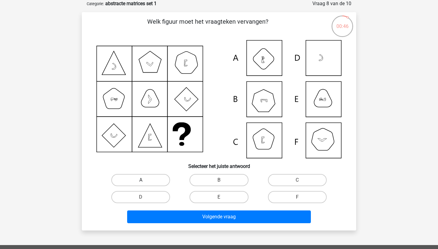
click at [131, 175] on label "A" at bounding box center [140, 180] width 59 height 12
click at [141, 180] on input "A" at bounding box center [143, 182] width 4 height 4
radio input "true"
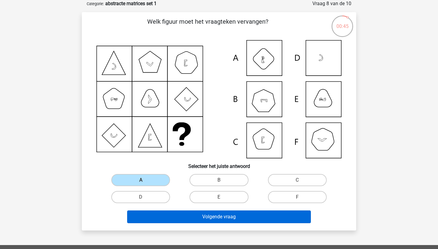
click at [165, 214] on button "Volgende vraag" at bounding box center [219, 217] width 184 height 13
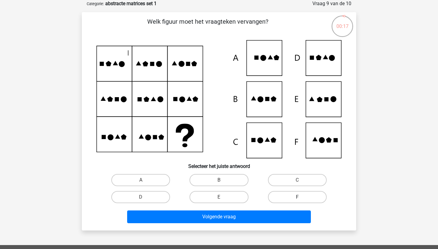
click at [276, 196] on label "F" at bounding box center [297, 197] width 59 height 12
click at [297, 197] on input "F" at bounding box center [299, 199] width 4 height 4
radio input "true"
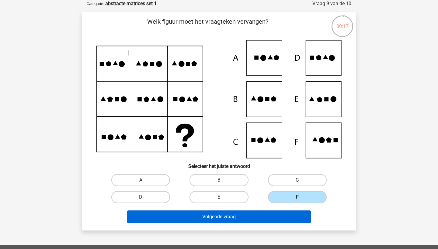
click at [265, 217] on button "Volgende vraag" at bounding box center [219, 217] width 184 height 13
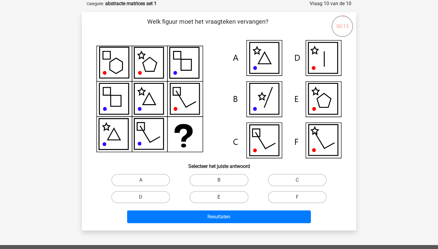
click at [234, 199] on label "E" at bounding box center [218, 197] width 59 height 12
click at [223, 199] on input "E" at bounding box center [221, 199] width 4 height 4
radio input "true"
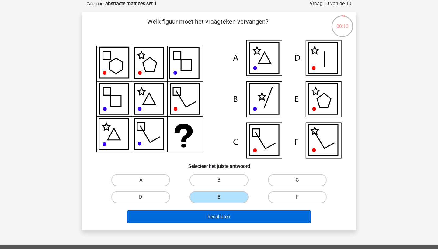
click at [237, 218] on button "Resultaten" at bounding box center [219, 217] width 184 height 13
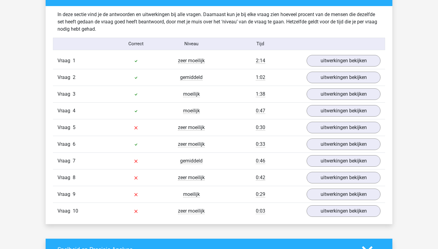
scroll to position [471, 0]
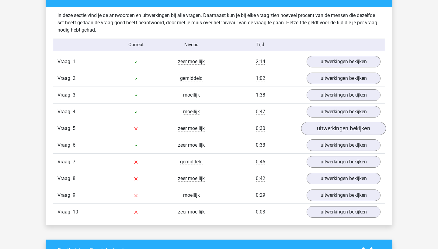
click at [325, 125] on link "uitwerkingen bekijken" at bounding box center [343, 128] width 85 height 13
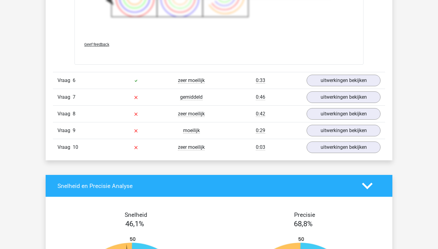
scroll to position [984, 0]
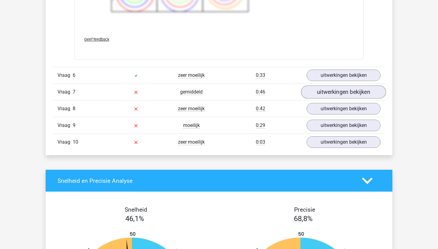
click at [325, 95] on link "uitwerkingen bekijken" at bounding box center [343, 92] width 85 height 13
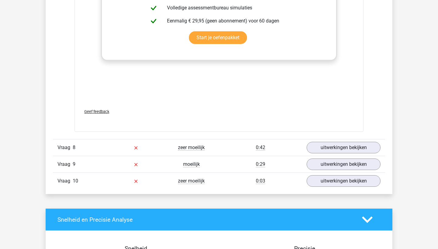
scroll to position [1397, 0]
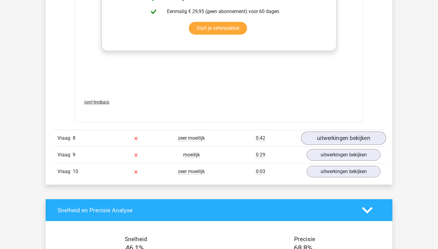
click at [317, 134] on link "uitwerkingen bekijken" at bounding box center [343, 138] width 85 height 13
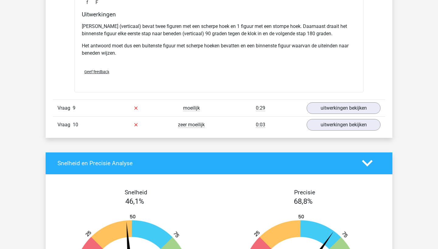
scroll to position [1735, 0]
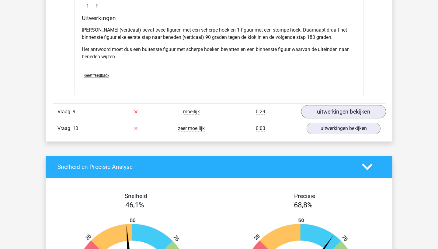
click at [324, 114] on link "uitwerkingen bekijken" at bounding box center [343, 111] width 85 height 13
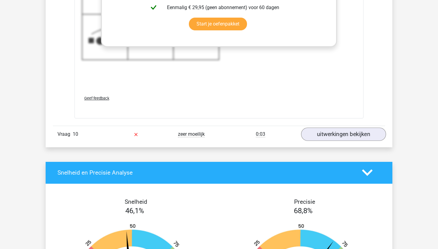
scroll to position [2169, 0]
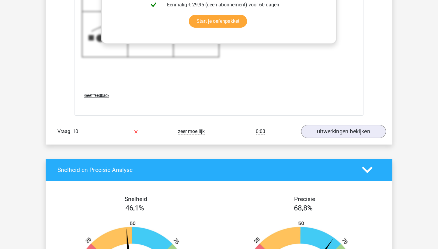
click at [338, 131] on link "uitwerkingen bekijken" at bounding box center [343, 131] width 85 height 13
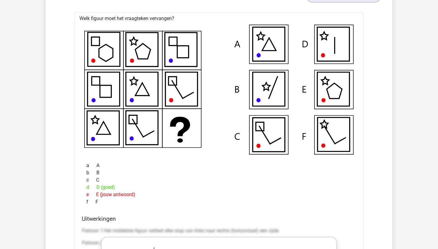
scroll to position [2304, 0]
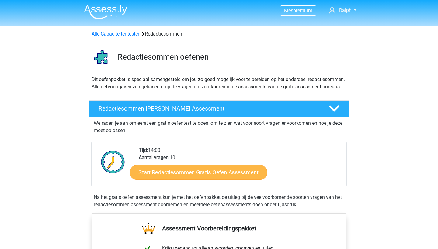
click at [205, 179] on link "Start Redactiesommen Gratis Oefen Assessment" at bounding box center [198, 172] width 137 height 15
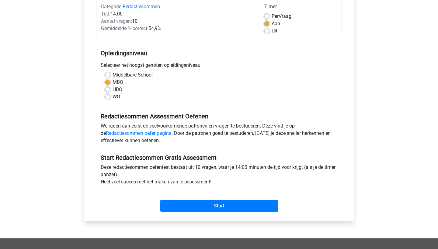
scroll to position [82, 0]
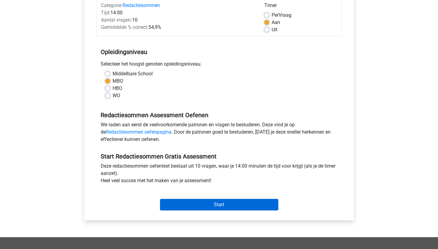
click at [216, 201] on input "Start" at bounding box center [219, 205] width 118 height 12
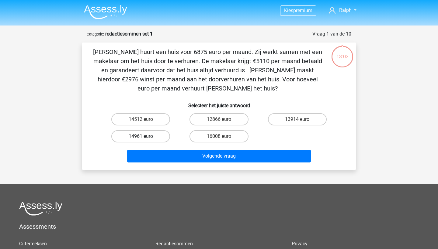
click at [147, 140] on label "14961 euro" at bounding box center [140, 136] width 59 height 12
click at [145, 140] on input "14961 euro" at bounding box center [143, 139] width 4 height 4
radio input "true"
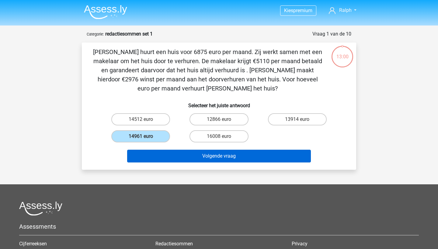
click at [196, 159] on button "Volgende vraag" at bounding box center [219, 156] width 184 height 13
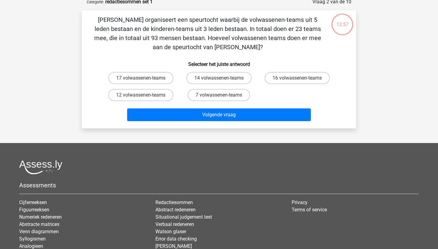
scroll to position [25, 0]
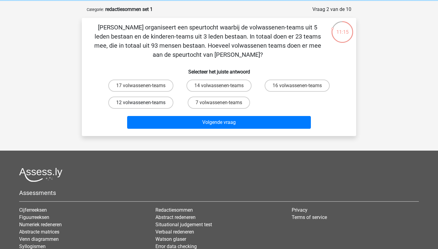
click at [143, 108] on label "12 volwassenen-teams" at bounding box center [140, 103] width 65 height 12
click at [143, 107] on input "12 volwassenen-teams" at bounding box center [143, 105] width 4 height 4
radio input "true"
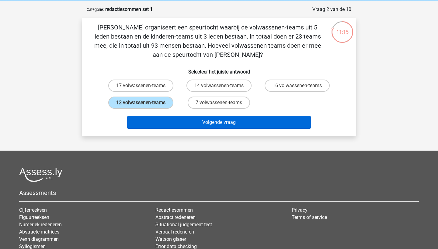
click at [169, 125] on button "Volgende vraag" at bounding box center [219, 122] width 184 height 13
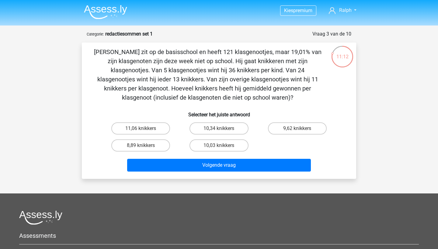
scroll to position [0, 0]
click at [216, 125] on label "10,34 knikkers" at bounding box center [218, 129] width 59 height 12
click at [219, 129] on input "10,34 knikkers" at bounding box center [221, 131] width 4 height 4
radio input "true"
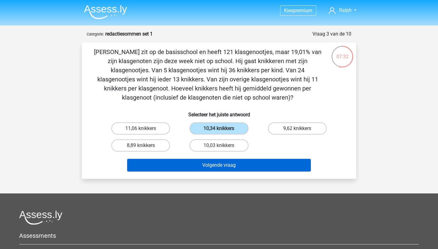
click at [237, 167] on button "Volgende vraag" at bounding box center [219, 165] width 184 height 13
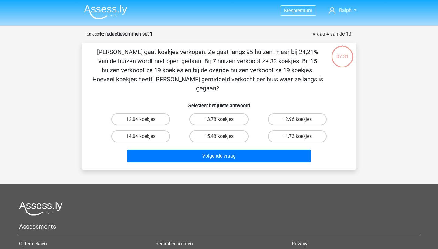
scroll to position [30, 0]
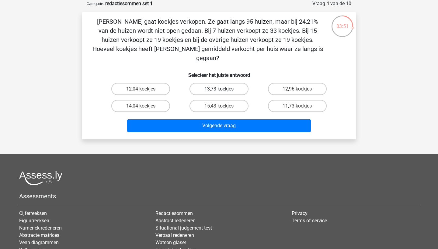
click at [229, 83] on label "13,73 koekjes" at bounding box center [218, 89] width 59 height 12
click at [223, 89] on input "13,73 koekjes" at bounding box center [221, 91] width 4 height 4
radio input "true"
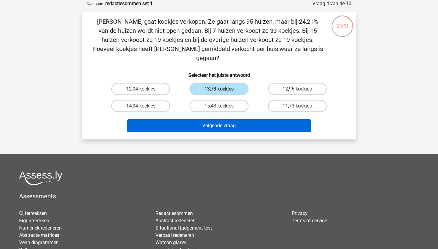
click at [235, 119] on button "Volgende vraag" at bounding box center [219, 125] width 184 height 13
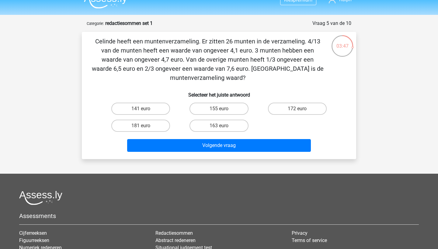
scroll to position [8, 0]
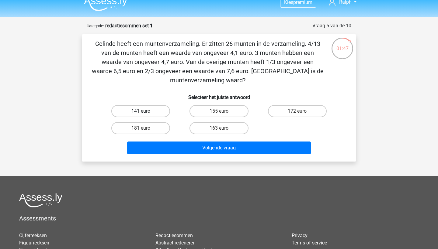
click at [157, 111] on label "141 euro" at bounding box center [140, 111] width 59 height 12
click at [145, 111] on input "141 euro" at bounding box center [143, 113] width 4 height 4
radio input "true"
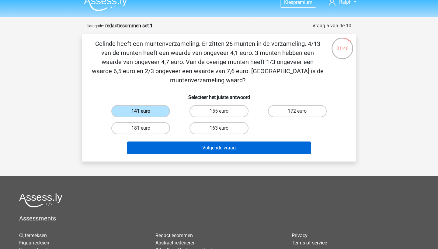
click at [187, 146] on button "Volgende vraag" at bounding box center [219, 148] width 184 height 13
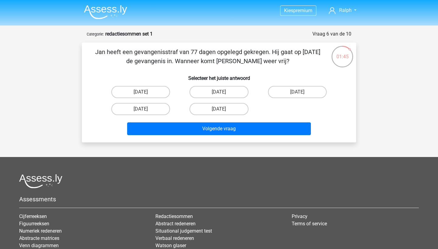
scroll to position [0, 0]
click at [158, 91] on label "17 augustus" at bounding box center [140, 92] width 59 height 12
click at [145, 92] on input "17 augustus" at bounding box center [143, 94] width 4 height 4
radio input "true"
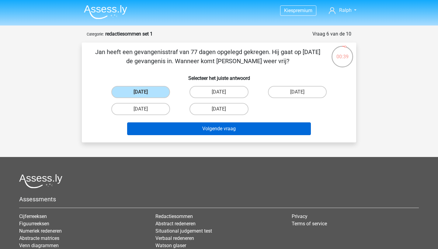
click at [192, 131] on button "Volgende vraag" at bounding box center [219, 129] width 184 height 13
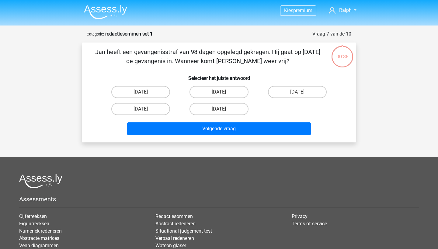
scroll to position [30, 0]
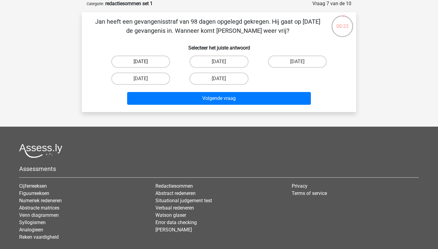
click at [155, 59] on label "22 augustus" at bounding box center [140, 62] width 59 height 12
click at [145, 62] on input "22 augustus" at bounding box center [143, 64] width 4 height 4
radio input "true"
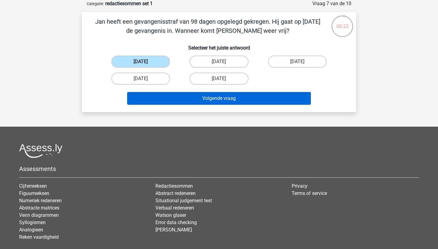
click at [207, 96] on button "Volgende vraag" at bounding box center [219, 98] width 184 height 13
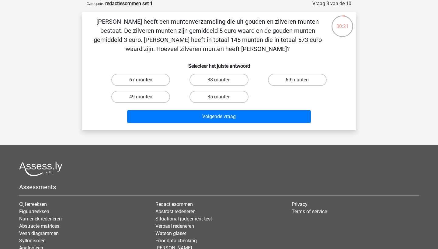
click at [152, 75] on label "67 munten" at bounding box center [140, 80] width 59 height 12
click at [145, 80] on input "67 munten" at bounding box center [143, 82] width 4 height 4
radio input "true"
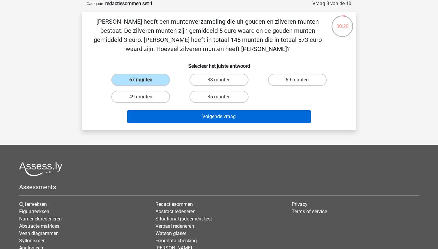
click at [220, 119] on button "Volgende vraag" at bounding box center [219, 116] width 184 height 13
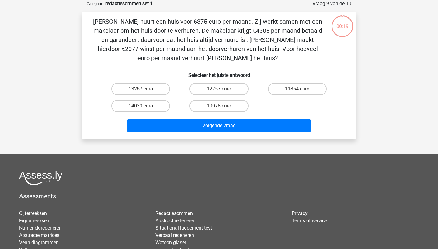
click at [227, 98] on div "10078 euro" at bounding box center [219, 106] width 78 height 17
click at [227, 105] on label "10078 euro" at bounding box center [218, 106] width 59 height 12
click at [223, 106] on input "10078 euro" at bounding box center [221, 108] width 4 height 4
radio input "true"
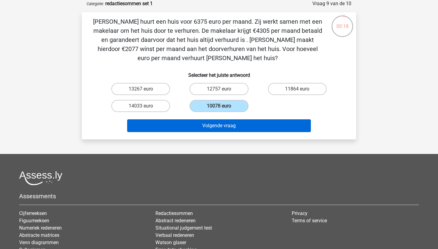
click at [231, 125] on button "Volgende vraag" at bounding box center [219, 125] width 184 height 13
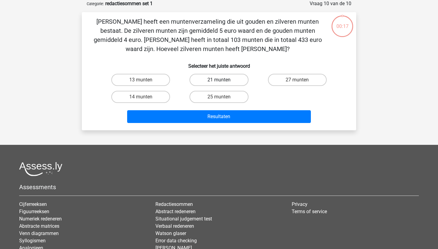
click at [242, 85] on label "21 munten" at bounding box center [218, 80] width 59 height 12
click at [223, 84] on input "21 munten" at bounding box center [221, 82] width 4 height 4
radio input "true"
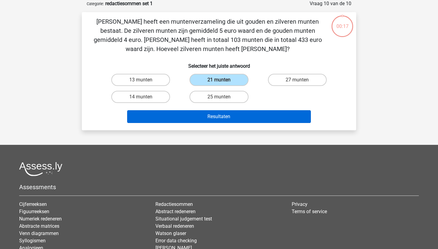
click at [242, 112] on button "Resultaten" at bounding box center [219, 116] width 184 height 13
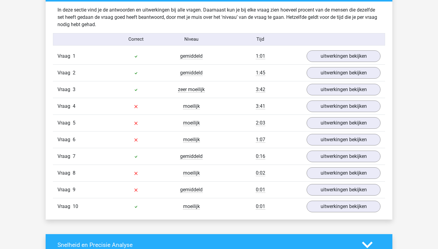
scroll to position [482, 0]
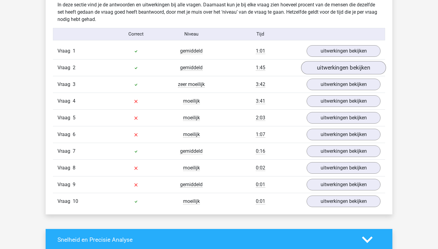
click at [317, 68] on link "uitwerkingen bekijken" at bounding box center [343, 67] width 85 height 13
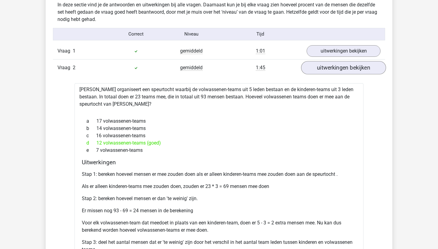
click at [317, 68] on link "uitwerkingen bekijken" at bounding box center [343, 67] width 85 height 13
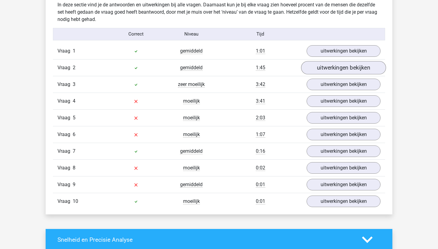
click at [317, 67] on link "uitwerkingen bekijken" at bounding box center [343, 67] width 85 height 13
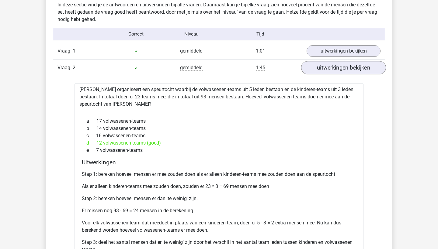
click at [318, 67] on link "uitwerkingen bekijken" at bounding box center [343, 67] width 85 height 13
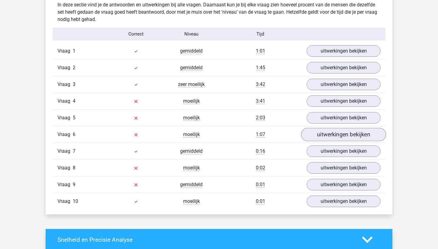
click at [330, 134] on link "uitwerkingen bekijken" at bounding box center [343, 134] width 85 height 13
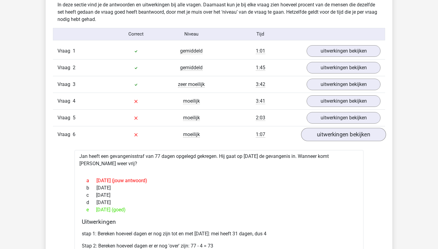
click at [321, 138] on link "uitwerkingen bekijken" at bounding box center [343, 134] width 85 height 13
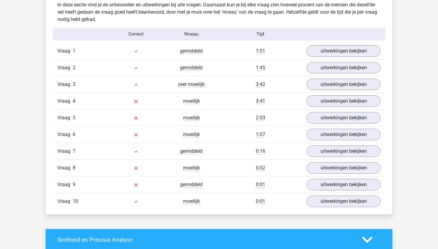
click at [306, 92] on div "Vraag 3 zeer moeilijk 3:42 uitwerkingen bekijken" at bounding box center [219, 84] width 332 height 17
click at [307, 91] on div "Vraag 3 zeer moeilijk 3:42 uitwerkingen bekijken" at bounding box center [219, 84] width 332 height 17
click at [315, 88] on link "uitwerkingen bekijken" at bounding box center [343, 84] width 85 height 13
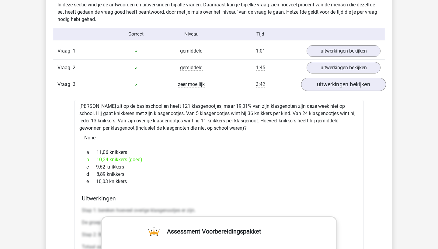
click at [315, 88] on link "uitwerkingen bekijken" at bounding box center [343, 84] width 85 height 13
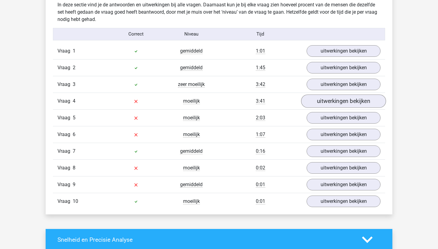
click at [319, 101] on link "uitwerkingen bekijken" at bounding box center [343, 101] width 85 height 13
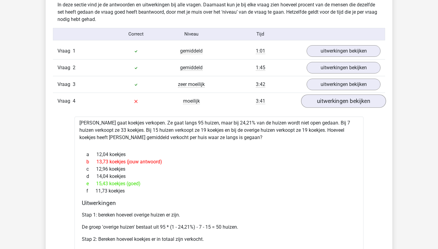
click at [319, 101] on link "uitwerkingen bekijken" at bounding box center [343, 101] width 85 height 13
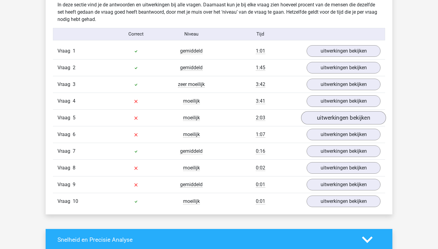
click at [328, 123] on link "uitwerkingen bekijken" at bounding box center [343, 117] width 85 height 13
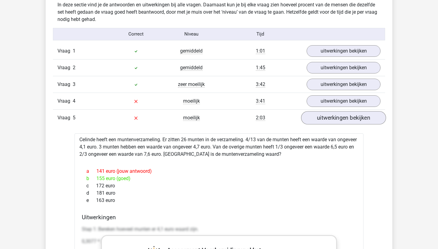
click at [328, 123] on link "uitwerkingen bekijken" at bounding box center [343, 117] width 85 height 13
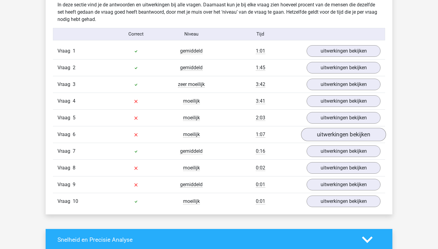
click at [333, 135] on link "uitwerkingen bekijken" at bounding box center [343, 134] width 85 height 13
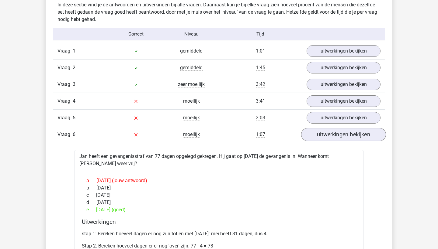
click at [333, 135] on link "uitwerkingen bekijken" at bounding box center [343, 134] width 85 height 13
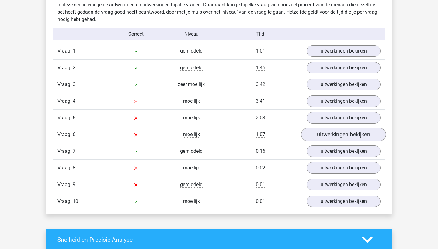
click at [332, 135] on link "uitwerkingen bekijken" at bounding box center [343, 134] width 85 height 13
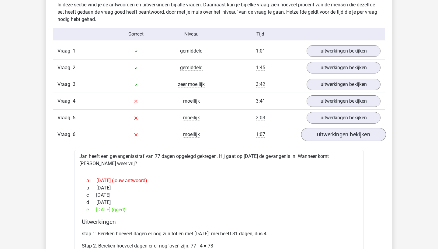
click at [332, 135] on link "uitwerkingen bekijken" at bounding box center [343, 134] width 85 height 13
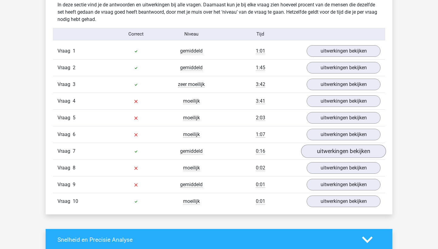
click at [330, 153] on link "uitwerkingen bekijken" at bounding box center [343, 151] width 85 height 13
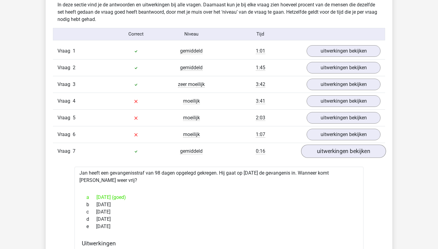
click at [330, 153] on link "uitwerkingen bekijken" at bounding box center [343, 151] width 85 height 13
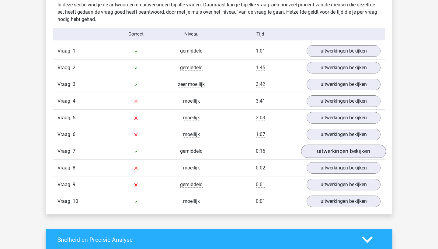
click at [330, 153] on link "uitwerkingen bekijken" at bounding box center [343, 151] width 85 height 13
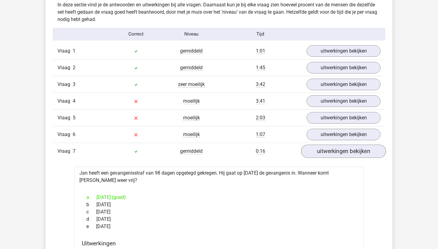
click at [330, 153] on link "uitwerkingen bekijken" at bounding box center [343, 151] width 85 height 13
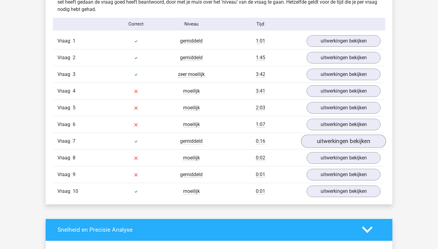
scroll to position [501, 0]
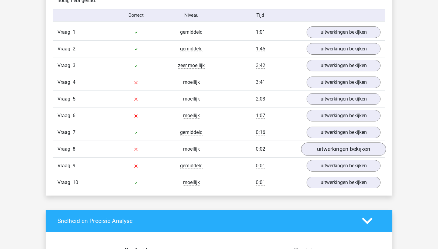
click at [323, 147] on link "uitwerkingen bekijken" at bounding box center [343, 149] width 85 height 13
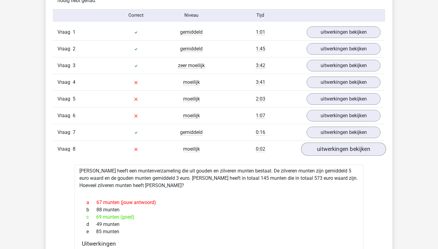
click at [321, 151] on link "uitwerkingen bekijken" at bounding box center [343, 149] width 85 height 13
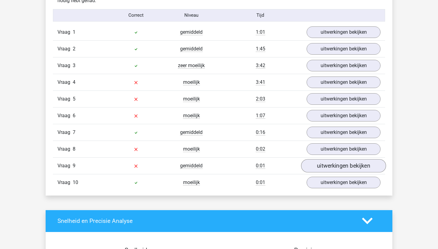
click at [320, 161] on link "uitwerkingen bekijken" at bounding box center [343, 165] width 85 height 13
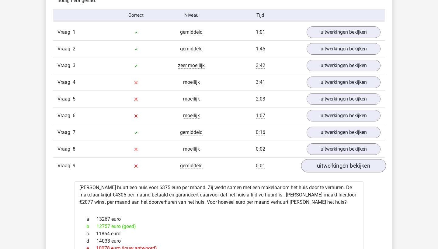
click at [321, 168] on link "uitwerkingen bekijken" at bounding box center [343, 165] width 85 height 13
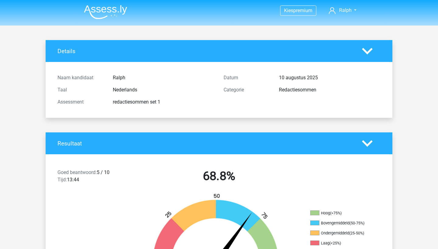
scroll to position [0, 0]
click at [222, 2] on nav "Kies premium Ralph ralphscheepstra@gmail.com" at bounding box center [219, 11] width 280 height 20
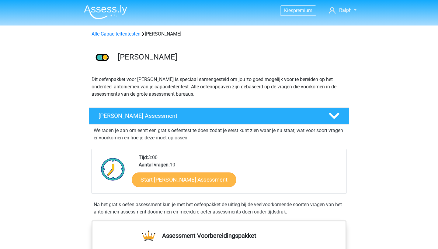
click at [216, 177] on link "Start Antoniemen Gratis Oefen Assessment" at bounding box center [184, 179] width 104 height 15
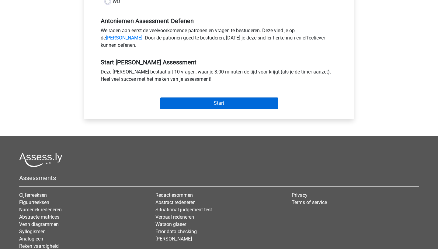
scroll to position [172, 0]
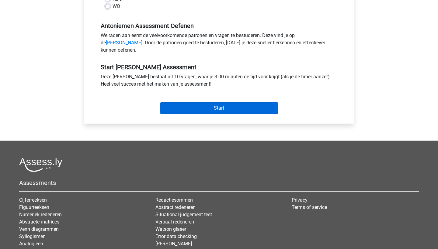
click at [234, 114] on input "Start" at bounding box center [219, 108] width 118 height 12
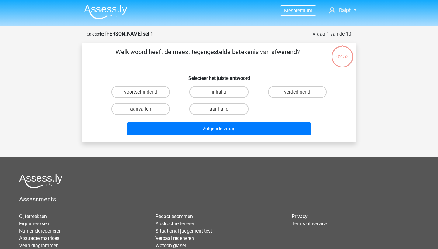
click at [143, 112] on input "aanvallen" at bounding box center [143, 111] width 4 height 4
radio input "true"
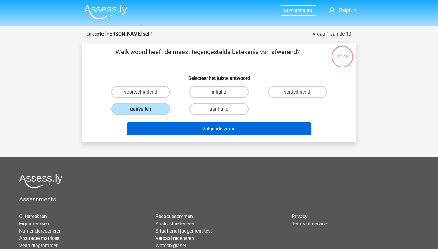
click at [196, 127] on button "Volgende vraag" at bounding box center [219, 129] width 184 height 13
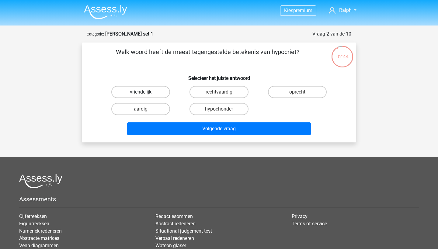
click at [150, 91] on label "vriendelijk" at bounding box center [140, 92] width 59 height 12
click at [145, 92] on input "vriendelijk" at bounding box center [143, 94] width 4 height 4
radio input "true"
click at [197, 97] on label "rechtvaardig" at bounding box center [218, 92] width 59 height 12
click at [219, 96] on input "rechtvaardig" at bounding box center [221, 94] width 4 height 4
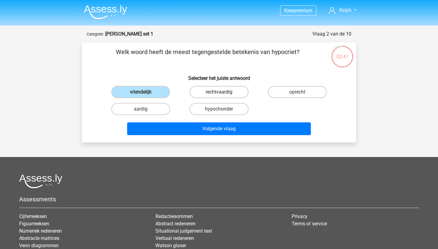
radio input "true"
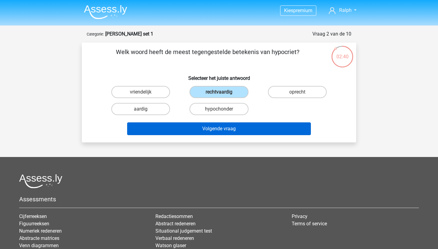
click at [209, 128] on button "Volgende vraag" at bounding box center [219, 129] width 184 height 13
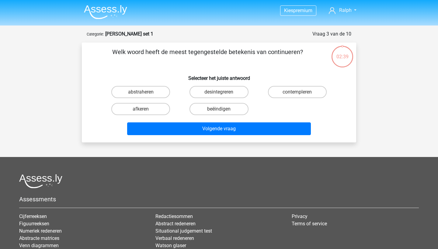
scroll to position [30, 0]
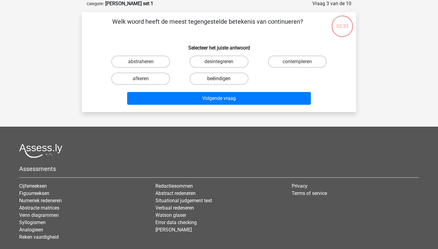
click at [230, 78] on label "beëindigen" at bounding box center [218, 79] width 59 height 12
click at [223, 79] on input "beëindigen" at bounding box center [221, 81] width 4 height 4
radio input "true"
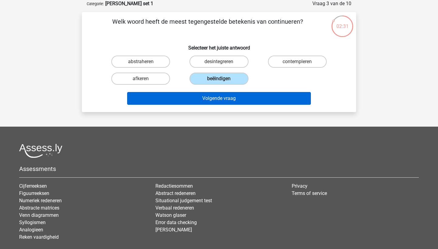
click at [256, 99] on button "Volgende vraag" at bounding box center [219, 98] width 184 height 13
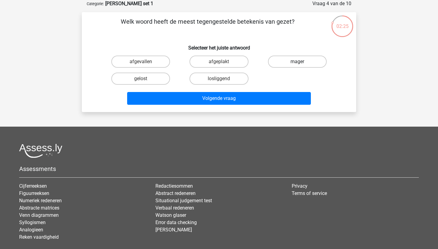
click at [313, 64] on label "mager" at bounding box center [297, 62] width 59 height 12
click at [301, 64] on input "mager" at bounding box center [299, 64] width 4 height 4
radio input "true"
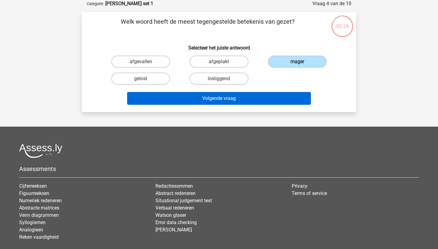
click at [279, 95] on button "Volgende vraag" at bounding box center [219, 98] width 184 height 13
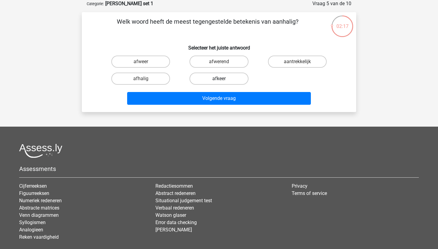
click at [226, 78] on label "afkeer" at bounding box center [218, 79] width 59 height 12
click at [223, 79] on input "afkeer" at bounding box center [221, 81] width 4 height 4
radio input "true"
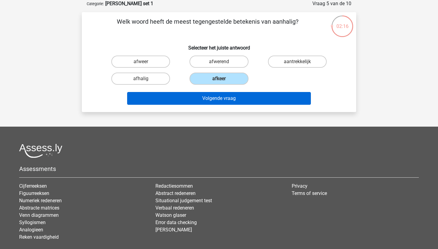
click at [226, 95] on button "Volgende vraag" at bounding box center [219, 98] width 184 height 13
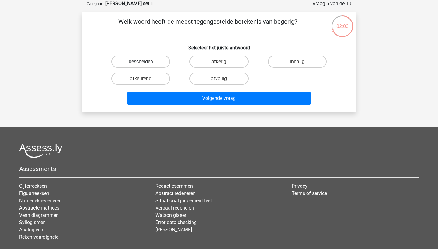
click at [148, 61] on label "bescheiden" at bounding box center [140, 62] width 59 height 12
click at [145, 62] on input "bescheiden" at bounding box center [143, 64] width 4 height 4
radio input "true"
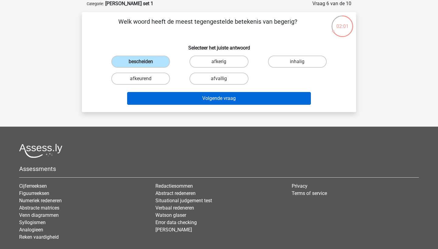
click at [210, 93] on button "Volgende vraag" at bounding box center [219, 98] width 184 height 13
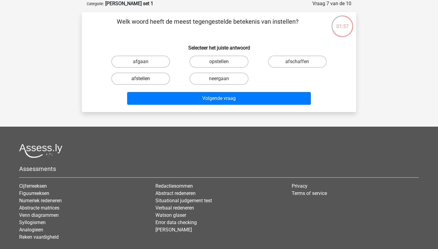
click at [156, 78] on label "afstellen" at bounding box center [140, 79] width 59 height 12
click at [145, 79] on input "afstellen" at bounding box center [143, 81] width 4 height 4
radio input "true"
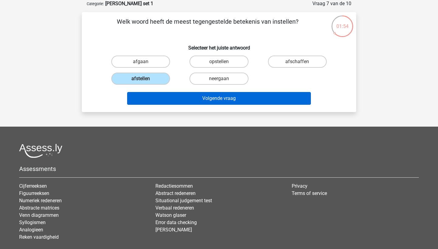
click at [203, 97] on button "Volgende vraag" at bounding box center [219, 98] width 184 height 13
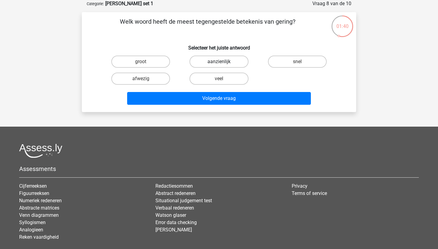
click at [199, 63] on label "aanzienlijk" at bounding box center [218, 62] width 59 height 12
click at [219, 63] on input "aanzienlijk" at bounding box center [221, 64] width 4 height 4
radio input "true"
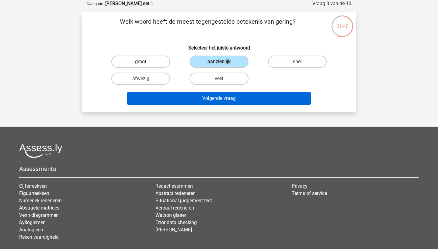
click at [208, 100] on button "Volgende vraag" at bounding box center [219, 98] width 184 height 13
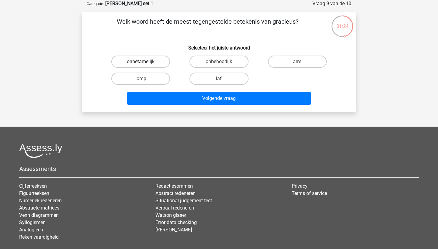
click at [147, 60] on label "onbetamelijk" at bounding box center [140, 62] width 59 height 12
click at [145, 62] on input "onbetamelijk" at bounding box center [143, 64] width 4 height 4
radio input "true"
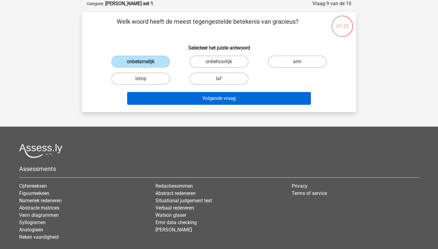
click at [171, 100] on button "Volgende vraag" at bounding box center [219, 98] width 184 height 13
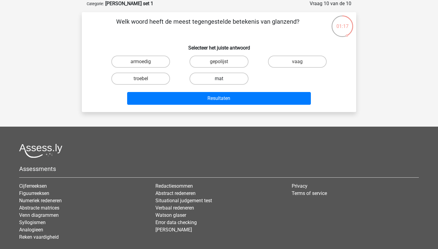
click at [244, 79] on label "mat" at bounding box center [218, 79] width 59 height 12
click at [223, 79] on input "mat" at bounding box center [221, 81] width 4 height 4
radio input "true"
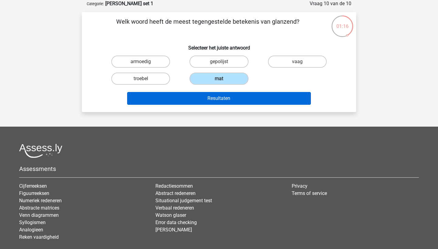
click at [247, 99] on button "Resultaten" at bounding box center [219, 98] width 184 height 13
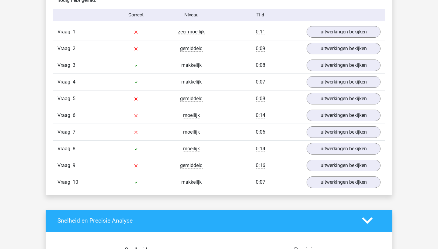
scroll to position [500, 0]
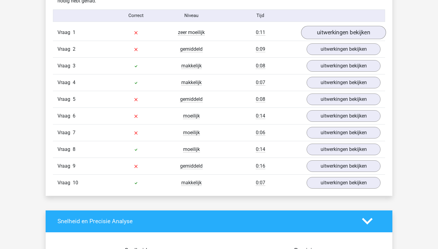
click at [329, 36] on link "uitwerkingen bekijken" at bounding box center [343, 32] width 85 height 13
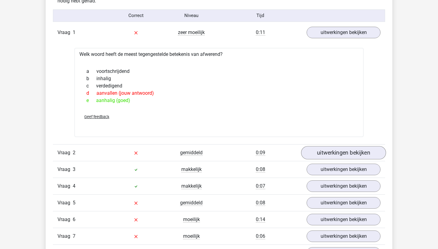
click at [341, 152] on link "uitwerkingen bekijken" at bounding box center [343, 152] width 85 height 13
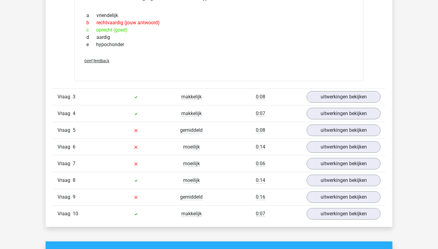
scroll to position [677, 0]
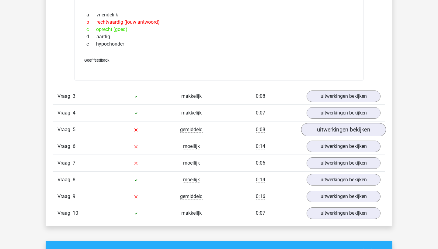
click at [315, 132] on link "uitwerkingen bekijken" at bounding box center [343, 129] width 85 height 13
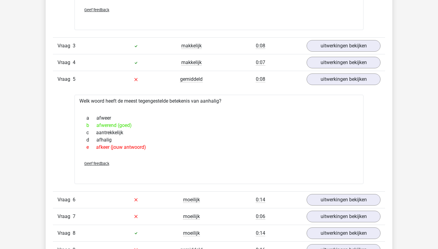
scroll to position [750, 0]
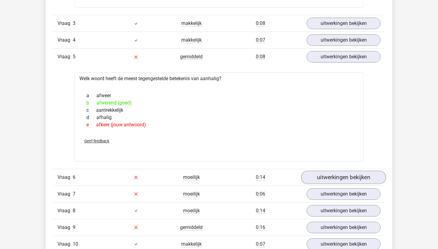
click at [337, 178] on link "uitwerkingen bekijken" at bounding box center [343, 177] width 85 height 13
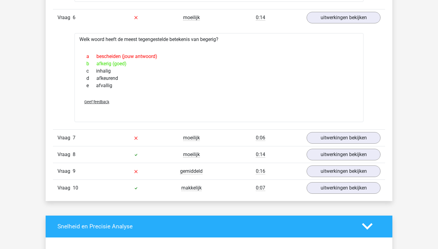
scroll to position [916, 0]
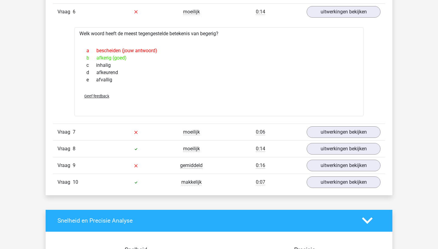
click at [320, 138] on div "Vraag 7 moeilijk 0:06 uitwerkingen bekijken" at bounding box center [219, 132] width 332 height 17
click at [324, 136] on link "uitwerkingen bekijken" at bounding box center [343, 132] width 85 height 13
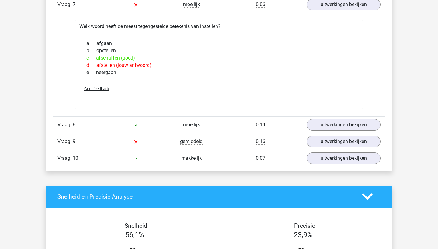
scroll to position [1055, 0]
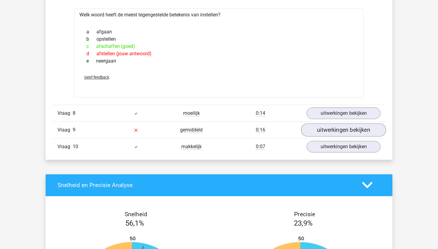
click at [327, 130] on link "uitwerkingen bekijken" at bounding box center [343, 129] width 85 height 13
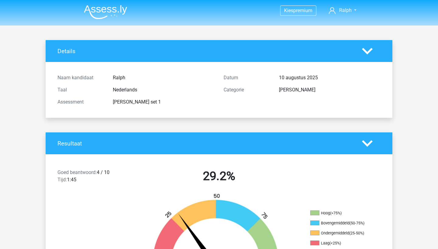
scroll to position [0, 0]
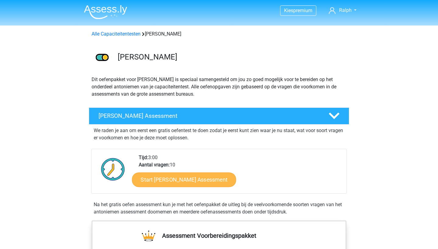
click at [217, 179] on link "Start Antoniemen Gratis Oefen Assessment" at bounding box center [184, 179] width 104 height 15
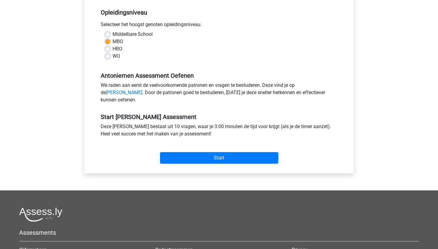
scroll to position [185, 0]
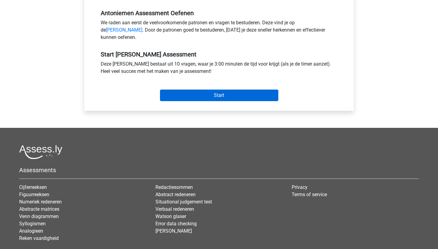
click at [223, 99] on input "Start" at bounding box center [219, 96] width 118 height 12
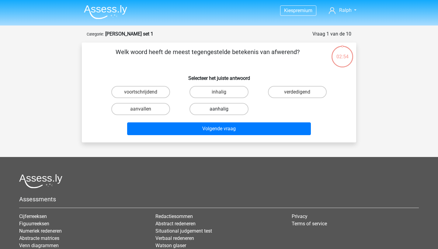
click at [233, 111] on label "aanhalig" at bounding box center [218, 109] width 59 height 12
click at [223, 111] on input "aanhalig" at bounding box center [221, 111] width 4 height 4
radio input "true"
click at [291, 96] on label "verdedigend" at bounding box center [297, 92] width 59 height 12
click at [297, 96] on input "verdedigend" at bounding box center [299, 94] width 4 height 4
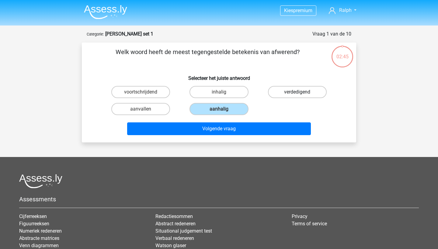
radio input "true"
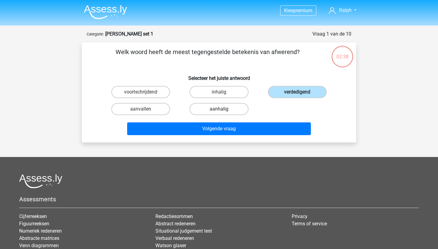
click at [244, 109] on label "aanhalig" at bounding box center [218, 109] width 59 height 12
click at [223, 109] on input "aanhalig" at bounding box center [221, 111] width 4 height 4
radio input "true"
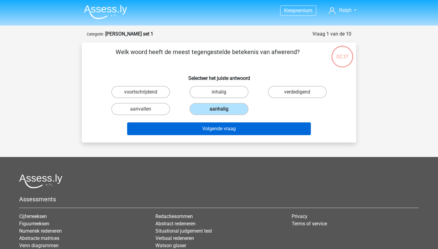
click at [248, 125] on button "Volgende vraag" at bounding box center [219, 129] width 184 height 13
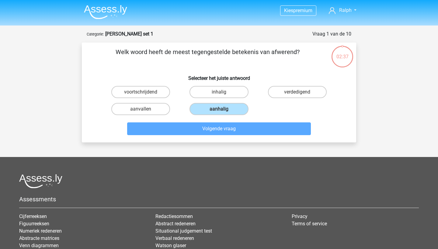
scroll to position [30, 0]
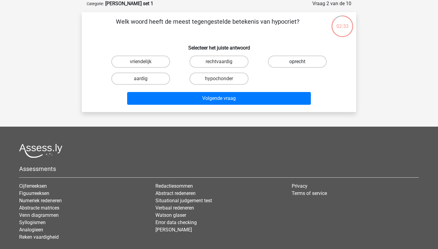
click at [294, 57] on label "oprecht" at bounding box center [297, 62] width 59 height 12
click at [297, 62] on input "oprecht" at bounding box center [299, 64] width 4 height 4
radio input "true"
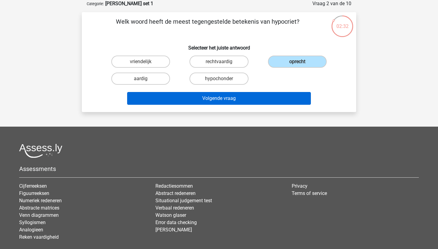
click at [263, 104] on button "Volgende vraag" at bounding box center [219, 98] width 184 height 13
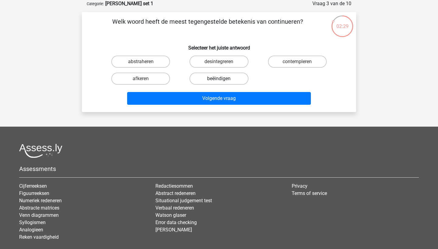
click at [220, 84] on label "beëindigen" at bounding box center [218, 79] width 59 height 12
click at [220, 83] on input "beëindigen" at bounding box center [221, 81] width 4 height 4
radio input "true"
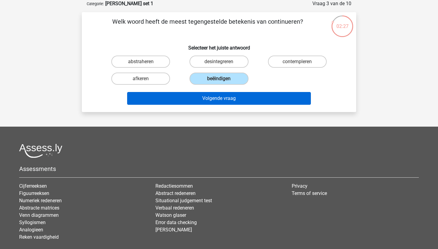
click at [226, 98] on button "Volgende vraag" at bounding box center [219, 98] width 184 height 13
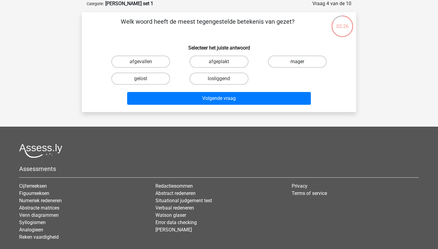
click at [285, 64] on label "mager" at bounding box center [297, 62] width 59 height 12
click at [297, 64] on input "mager" at bounding box center [299, 64] width 4 height 4
radio input "true"
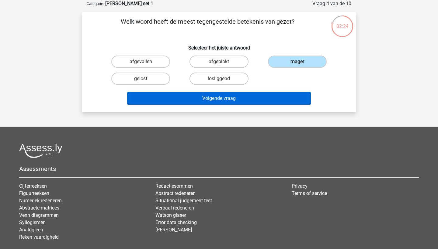
click at [275, 92] on button "Volgende vraag" at bounding box center [219, 98] width 184 height 13
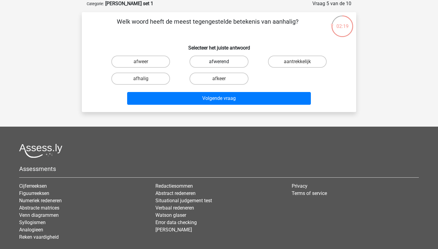
click at [216, 65] on label "afwerend" at bounding box center [218, 62] width 59 height 12
click at [219, 65] on input "afwerend" at bounding box center [221, 64] width 4 height 4
radio input "true"
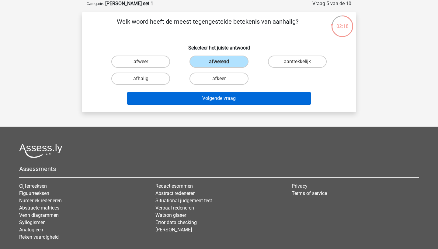
click at [228, 99] on button "Volgende vraag" at bounding box center [219, 98] width 184 height 13
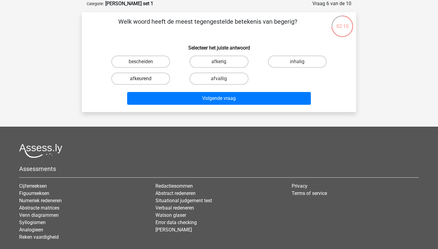
click at [161, 77] on label "afkeurend" at bounding box center [140, 79] width 59 height 12
click at [145, 79] on input "afkeurend" at bounding box center [143, 81] width 4 height 4
radio input "true"
click at [207, 115] on div "Kies premium Ralph ralphscheepstra@gmail.com" at bounding box center [219, 129] width 438 height 318
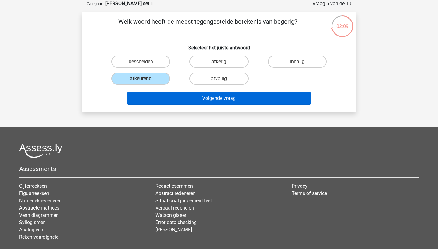
click at [216, 102] on button "Volgende vraag" at bounding box center [219, 98] width 184 height 13
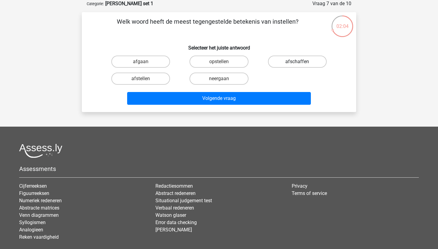
click at [314, 63] on label "afschaffen" at bounding box center [297, 62] width 59 height 12
click at [301, 63] on input "afschaffen" at bounding box center [299, 64] width 4 height 4
radio input "true"
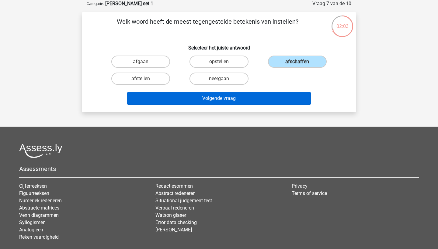
click at [294, 98] on button "Volgende vraag" at bounding box center [219, 98] width 184 height 13
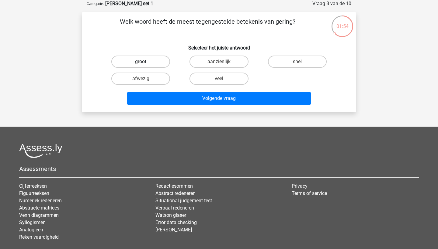
click at [152, 58] on label "groot" at bounding box center [140, 62] width 59 height 12
click at [145, 62] on input "groot" at bounding box center [143, 64] width 4 height 4
radio input "true"
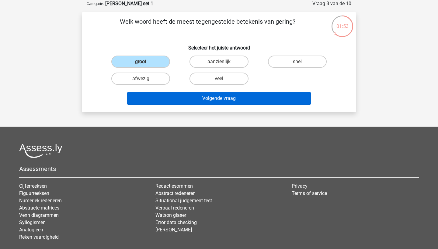
click at [192, 101] on button "Volgende vraag" at bounding box center [219, 98] width 184 height 13
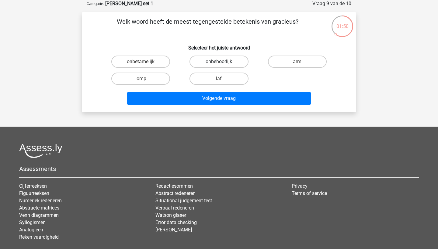
click at [206, 63] on label "onbehoorlijk" at bounding box center [218, 62] width 59 height 12
click at [219, 63] on input "onbehoorlijk" at bounding box center [221, 64] width 4 height 4
radio input "true"
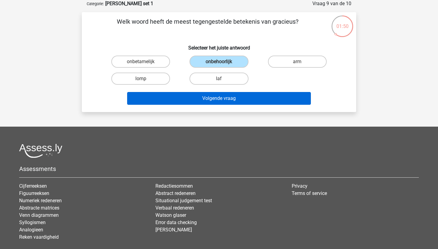
click at [220, 101] on button "Volgende vraag" at bounding box center [219, 98] width 184 height 13
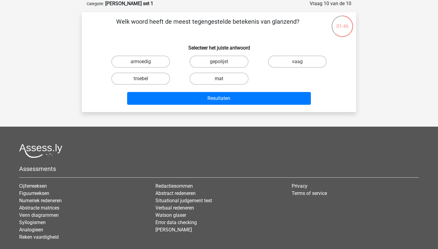
click at [230, 78] on label "mat" at bounding box center [218, 79] width 59 height 12
click at [223, 79] on input "mat" at bounding box center [221, 81] width 4 height 4
radio input "true"
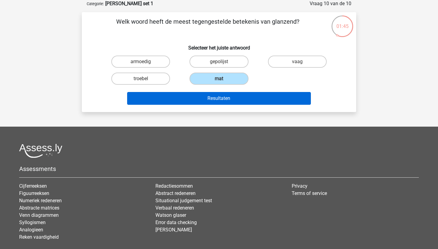
click at [263, 98] on button "Resultaten" at bounding box center [219, 98] width 184 height 13
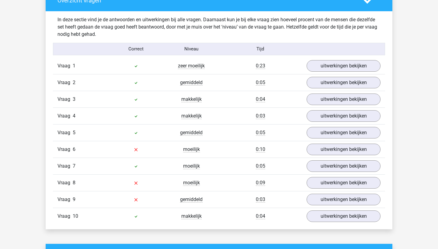
scroll to position [471, 0]
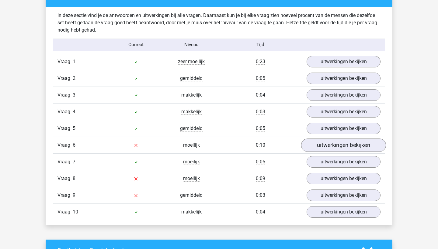
click at [322, 144] on link "uitwerkingen bekijken" at bounding box center [343, 145] width 85 height 13
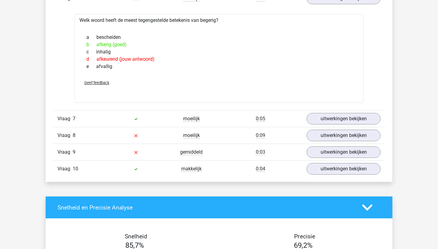
scroll to position [637, 0]
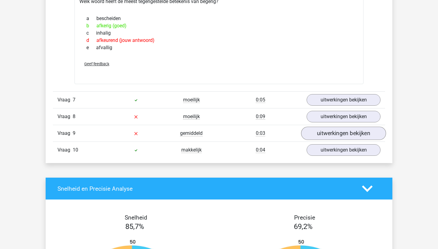
click at [324, 135] on link "uitwerkingen bekijken" at bounding box center [343, 133] width 85 height 13
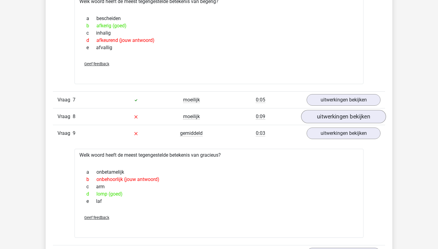
click at [341, 116] on link "uitwerkingen bekijken" at bounding box center [343, 116] width 85 height 13
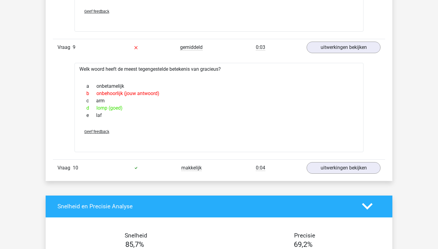
scroll to position [827, 0]
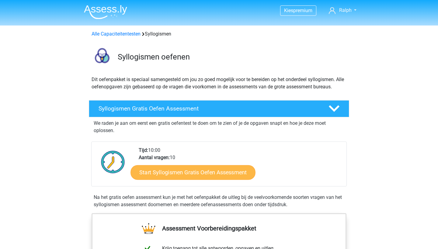
click at [180, 167] on link "Start Syllogismen Gratis Oefen Assessment" at bounding box center [193, 172] width 125 height 15
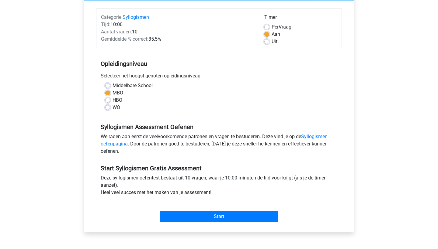
scroll to position [65, 0]
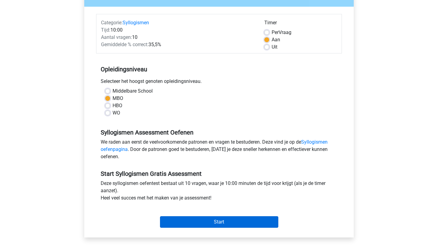
click at [226, 221] on input "Start" at bounding box center [219, 222] width 118 height 12
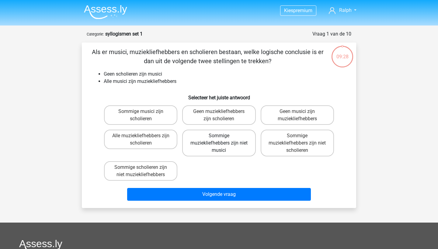
click at [220, 152] on label "Sommige muziekliefhebbers zijn niet musici" at bounding box center [218, 143] width 73 height 27
click at [220, 140] on input "Sommige muziekliefhebbers zijn niet musici" at bounding box center [221, 138] width 4 height 4
radio input "true"
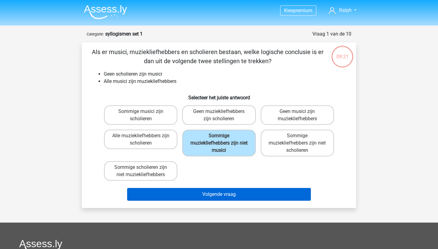
click at [183, 198] on button "Volgende vraag" at bounding box center [219, 194] width 184 height 13
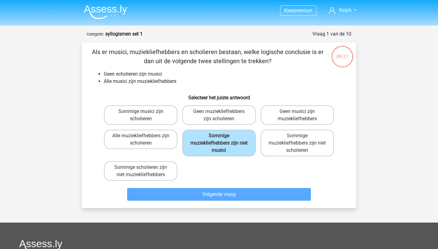
scroll to position [30, 0]
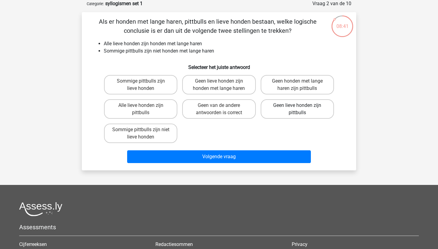
click at [287, 111] on label "Geen lieve honden zijn pittbulls" at bounding box center [297, 108] width 73 height 19
click at [297, 109] on input "Geen lieve honden zijn pittbulls" at bounding box center [299, 108] width 4 height 4
radio input "true"
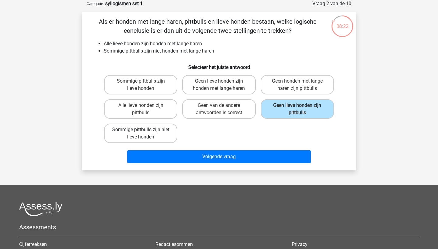
click at [152, 138] on label "Sommige pittbulls zijn niet lieve honden" at bounding box center [140, 133] width 73 height 19
click at [145, 134] on input "Sommige pittbulls zijn niet lieve honden" at bounding box center [143, 132] width 4 height 4
radio input "true"
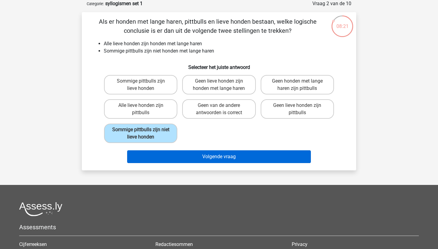
click at [158, 157] on button "Volgende vraag" at bounding box center [219, 157] width 184 height 13
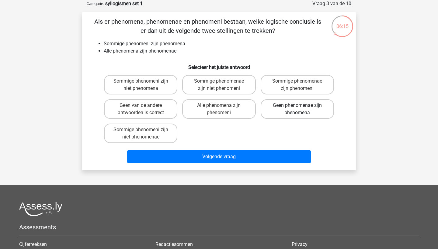
click at [279, 106] on label "Geen phenomenae zijn phenomena" at bounding box center [297, 108] width 73 height 19
click at [297, 106] on input "Geen phenomenae zijn phenomena" at bounding box center [299, 108] width 4 height 4
radio input "true"
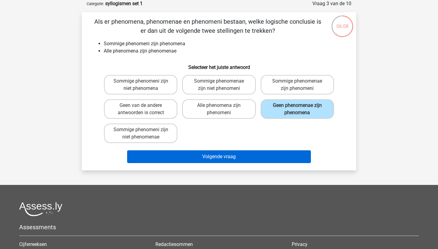
click at [203, 152] on button "Volgende vraag" at bounding box center [219, 157] width 184 height 13
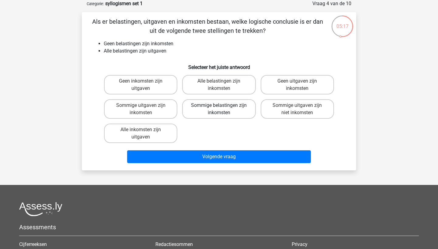
click at [202, 109] on label "Sommige belastingen zijn inkomsten" at bounding box center [218, 108] width 73 height 19
click at [219, 109] on input "Sommige belastingen zijn inkomsten" at bounding box center [221, 108] width 4 height 4
radio input "true"
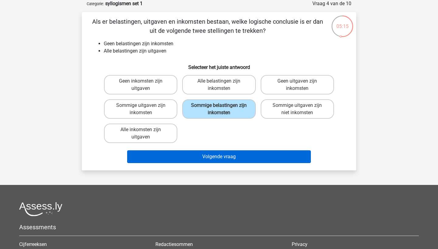
click at [218, 153] on button "Volgende vraag" at bounding box center [219, 157] width 184 height 13
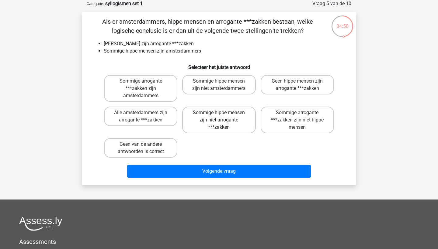
click at [212, 129] on label "Sommige hippe mensen zijn niet arrogante ***zakken" at bounding box center [218, 120] width 73 height 27
click at [219, 117] on input "Sommige hippe mensen zijn niet arrogante ***zakken" at bounding box center [221, 115] width 4 height 4
radio input "true"
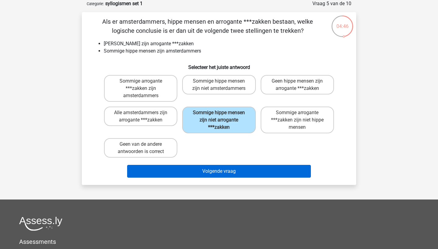
click at [209, 172] on button "Volgende vraag" at bounding box center [219, 171] width 184 height 13
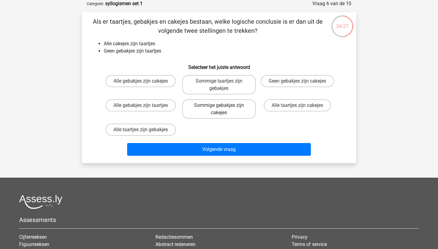
click at [218, 115] on label "Sommige gebakjes zijn cakejes" at bounding box center [218, 108] width 73 height 19
click at [219, 109] on input "Sommige gebakjes zijn cakejes" at bounding box center [221, 108] width 4 height 4
radio input "true"
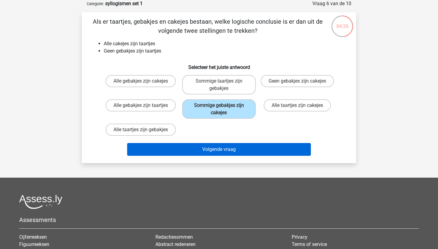
click at [193, 147] on button "Volgende vraag" at bounding box center [219, 149] width 184 height 13
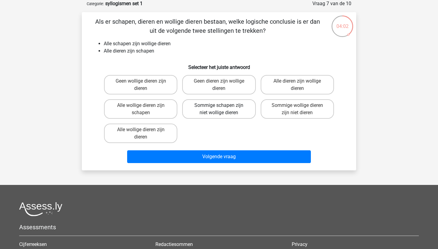
click at [210, 115] on label "Sommige schapen zijn niet wollige dieren" at bounding box center [218, 108] width 73 height 19
click at [219, 109] on input "Sommige schapen zijn niet wollige dieren" at bounding box center [221, 108] width 4 height 4
radio input "true"
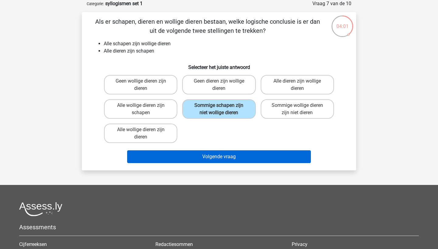
click at [204, 157] on button "Volgende vraag" at bounding box center [219, 157] width 184 height 13
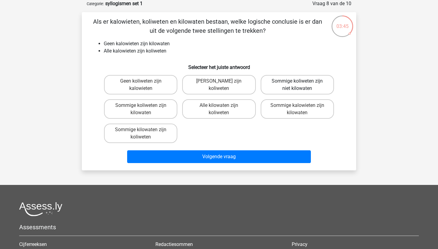
click at [282, 94] on label "Sommige koliweten zijn niet kilowaten" at bounding box center [297, 84] width 73 height 19
click at [297, 85] on input "Sommige koliweten zijn niet kilowaten" at bounding box center [299, 83] width 4 height 4
radio input "true"
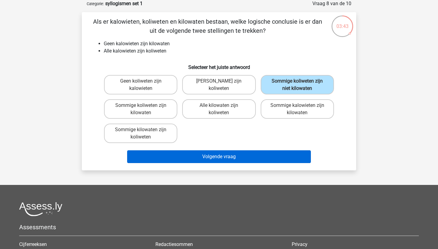
click at [238, 152] on button "Volgende vraag" at bounding box center [219, 157] width 184 height 13
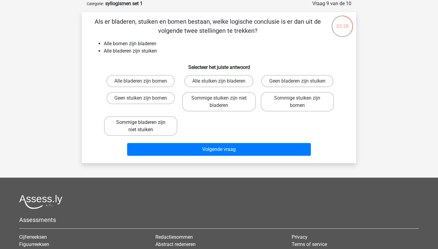
click at [162, 127] on label "Sommige bladeren zijn niet stuiken" at bounding box center [140, 125] width 73 height 19
click at [145, 126] on input "Sommige bladeren zijn niet stuiken" at bounding box center [143, 125] width 4 height 4
radio input "true"
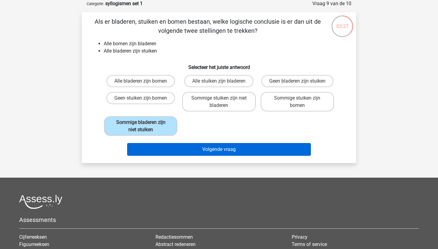
click at [175, 144] on button "Volgende vraag" at bounding box center [219, 149] width 184 height 13
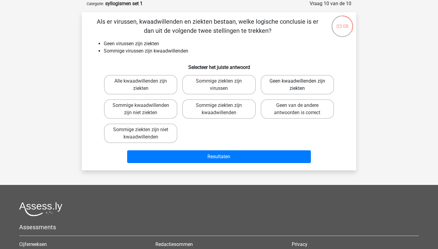
click at [280, 82] on label "Geen kwaadwillenden zijn ziekten" at bounding box center [297, 84] width 73 height 19
click at [297, 82] on input "Geen kwaadwillenden zijn ziekten" at bounding box center [299, 83] width 4 height 4
radio input "true"
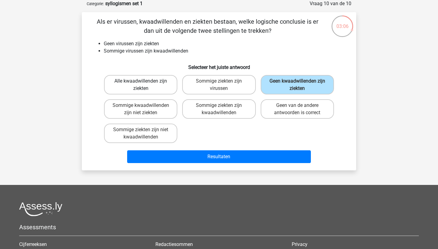
click at [150, 87] on label "Alle kwaadwillenden zijn ziekten" at bounding box center [140, 84] width 73 height 19
click at [145, 85] on input "Alle kwaadwillenden zijn ziekten" at bounding box center [143, 83] width 4 height 4
radio input "true"
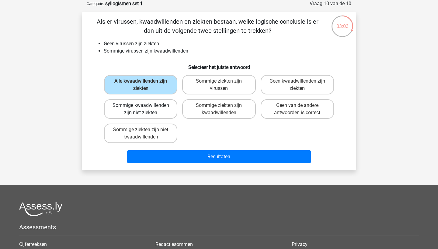
click at [151, 116] on label "Sommige kwaadwillenden zijn niet ziekten" at bounding box center [140, 108] width 73 height 19
click at [145, 109] on input "Sommige kwaadwillenden zijn niet ziekten" at bounding box center [143, 108] width 4 height 4
radio input "true"
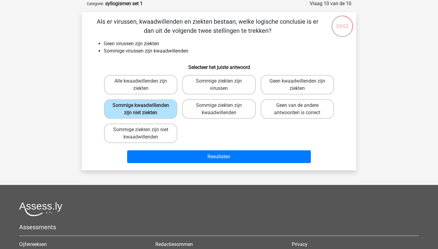
click at [195, 157] on div "Resultaten" at bounding box center [219, 156] width 255 height 20
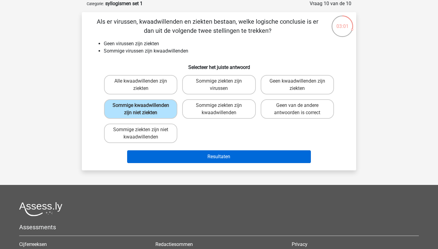
click at [208, 163] on button "Resultaten" at bounding box center [219, 157] width 184 height 13
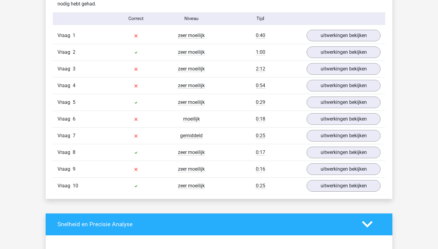
scroll to position [494, 0]
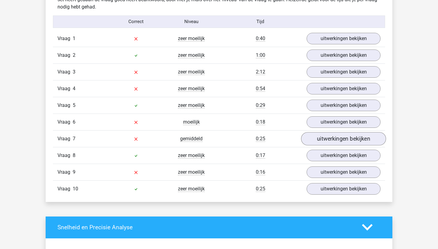
click at [330, 142] on link "uitwerkingen bekijken" at bounding box center [343, 138] width 85 height 13
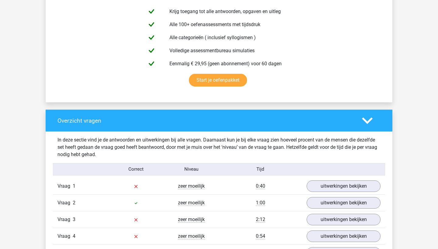
scroll to position [346, 0]
